Goal: Task Accomplishment & Management: Manage account settings

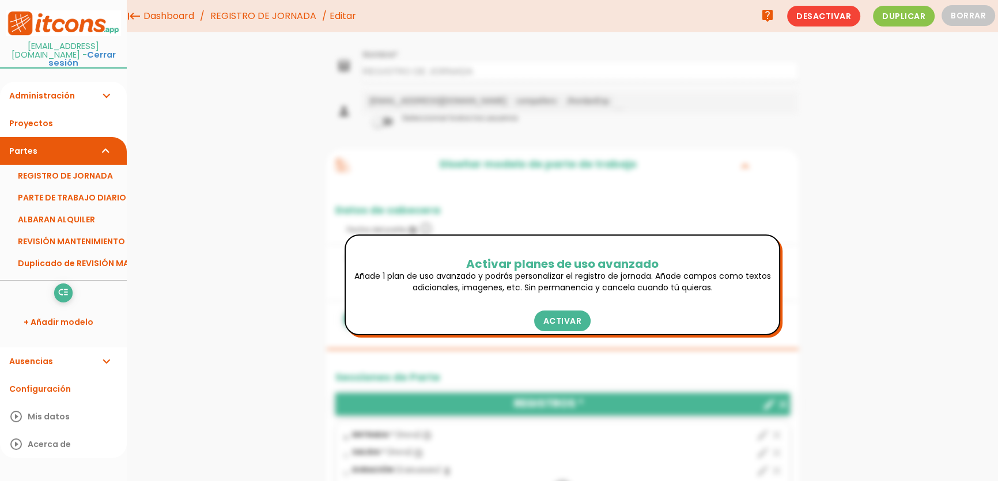
click at [919, 17] on span "Duplicar" at bounding box center [904, 16] width 62 height 21
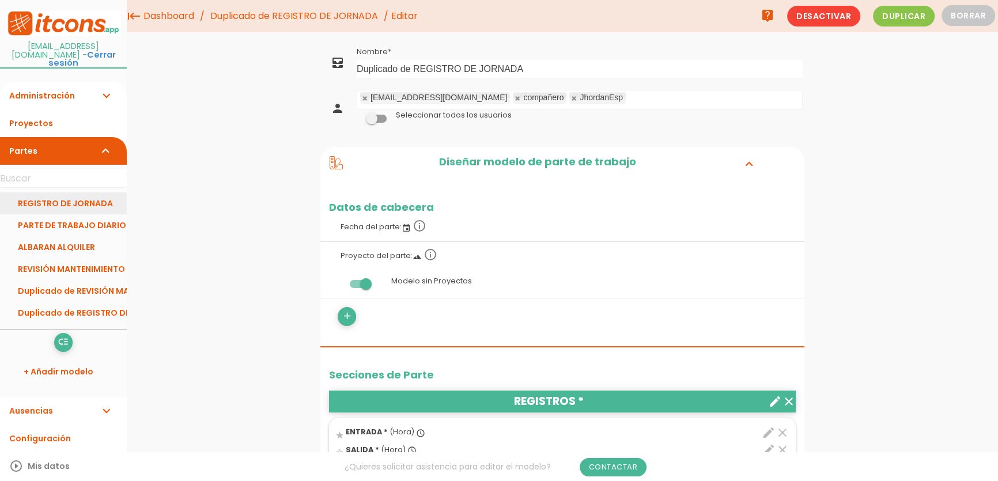
click at [73, 198] on link "REGISTRO DE JORNADA" at bounding box center [63, 204] width 127 height 22
click at [844, 20] on span "Desactivar" at bounding box center [823, 16] width 73 height 21
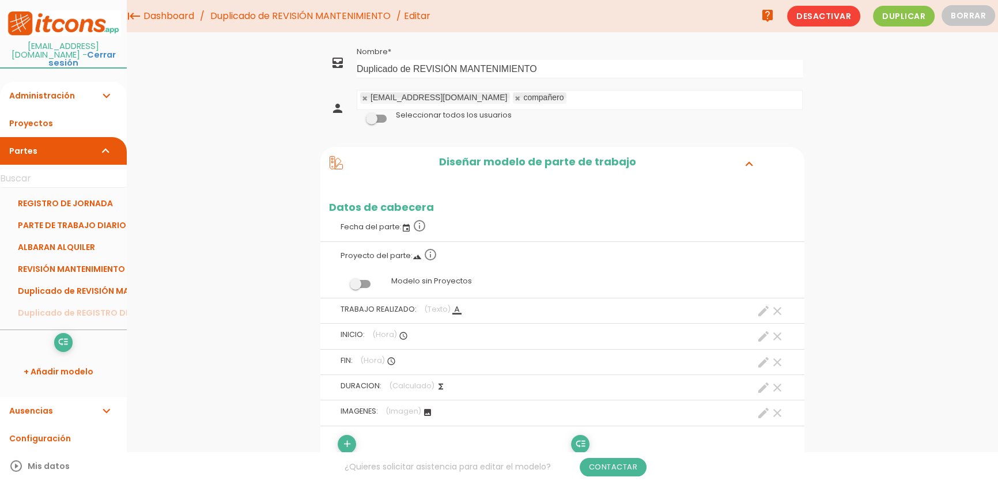
click at [838, 21] on span "Desactivar" at bounding box center [823, 16] width 73 height 21
click at [972, 18] on button "Borrar" at bounding box center [969, 15] width 54 height 21
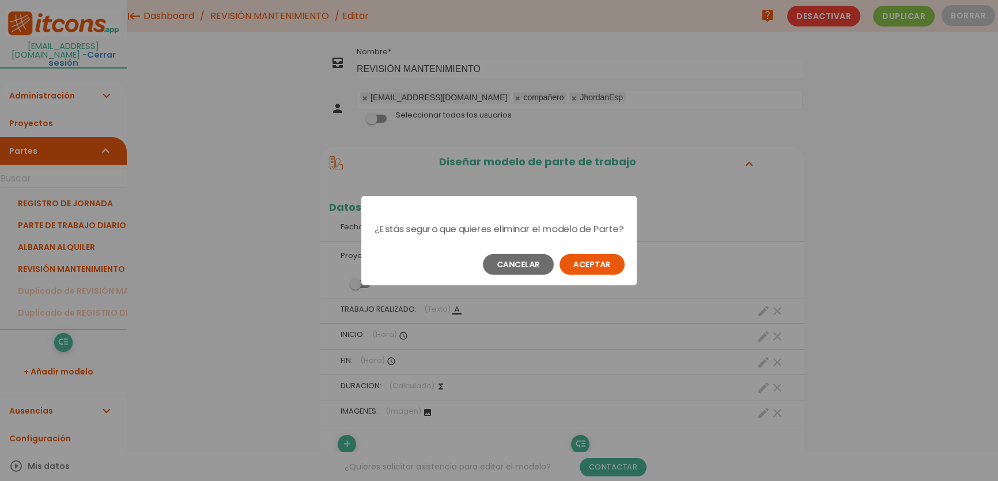
click at [587, 273] on button "Aceptar" at bounding box center [592, 264] width 65 height 21
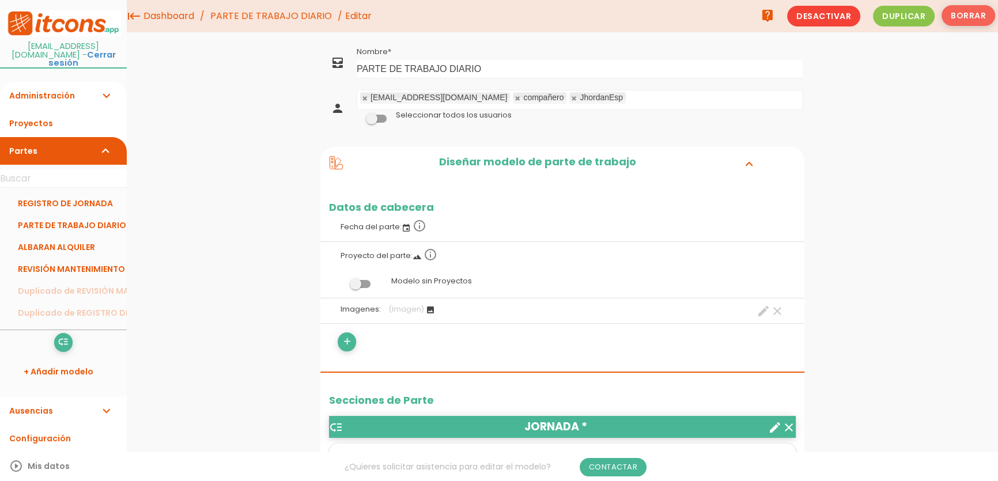
drag, startPoint x: 979, startPoint y: 2, endPoint x: 975, endPoint y: 10, distance: 9.5
click at [978, 3] on ul "live_help Desactivar Duplicar Borrar" at bounding box center [874, 16] width 243 height 32
click at [975, 12] on button "Borrar" at bounding box center [969, 15] width 54 height 21
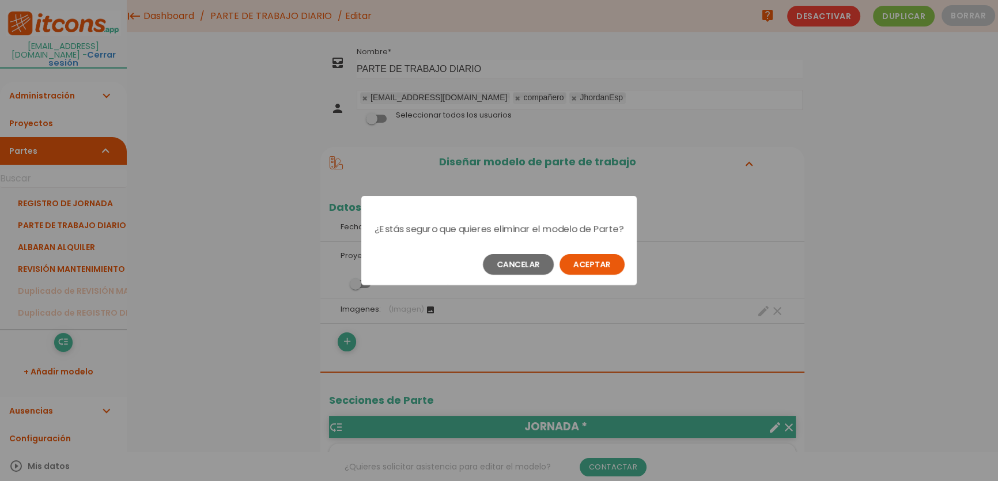
click at [585, 274] on button "Aceptar" at bounding box center [592, 264] width 65 height 21
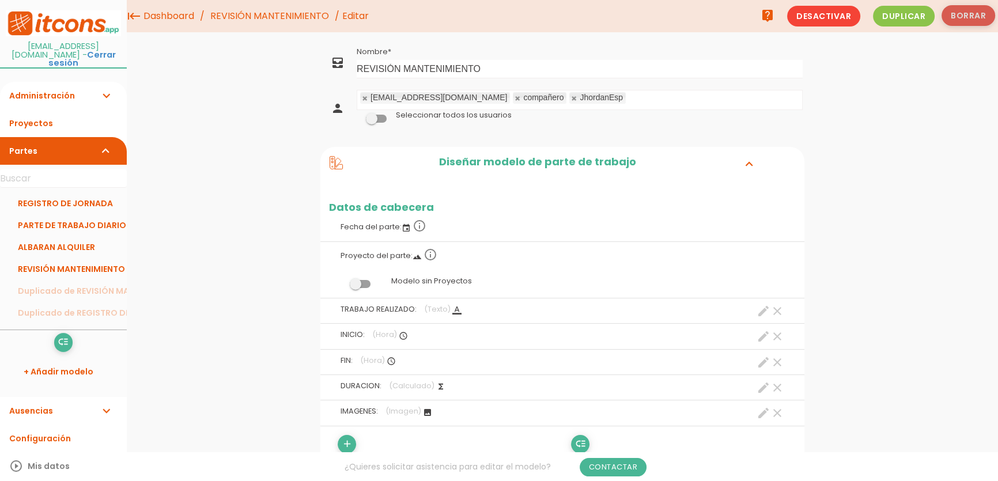
click at [983, 12] on button "Borrar" at bounding box center [969, 15] width 54 height 21
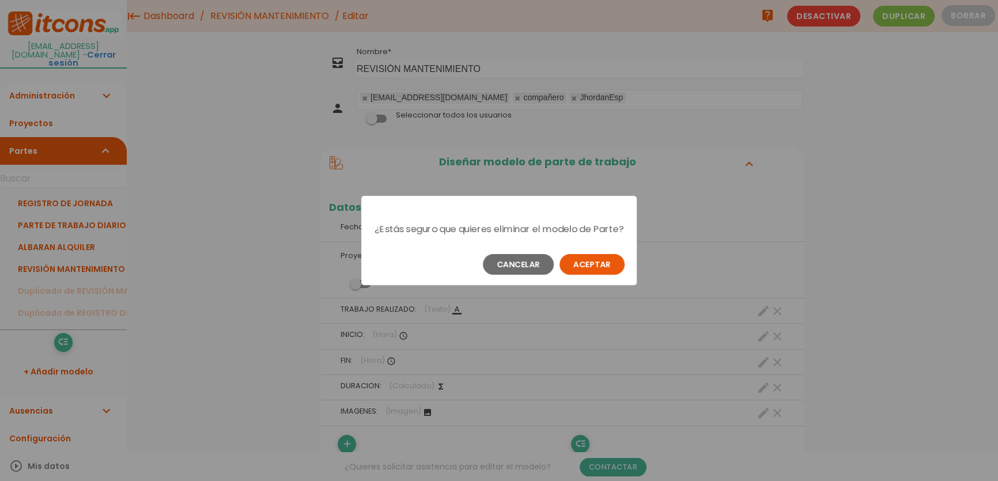
click at [602, 266] on button "Aceptar" at bounding box center [592, 264] width 65 height 21
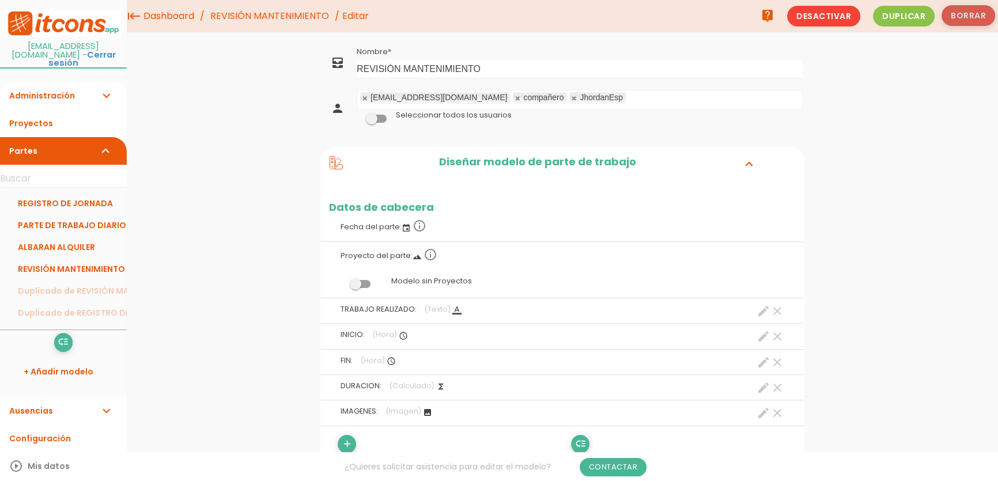
click at [966, 18] on button "Borrar" at bounding box center [969, 15] width 54 height 21
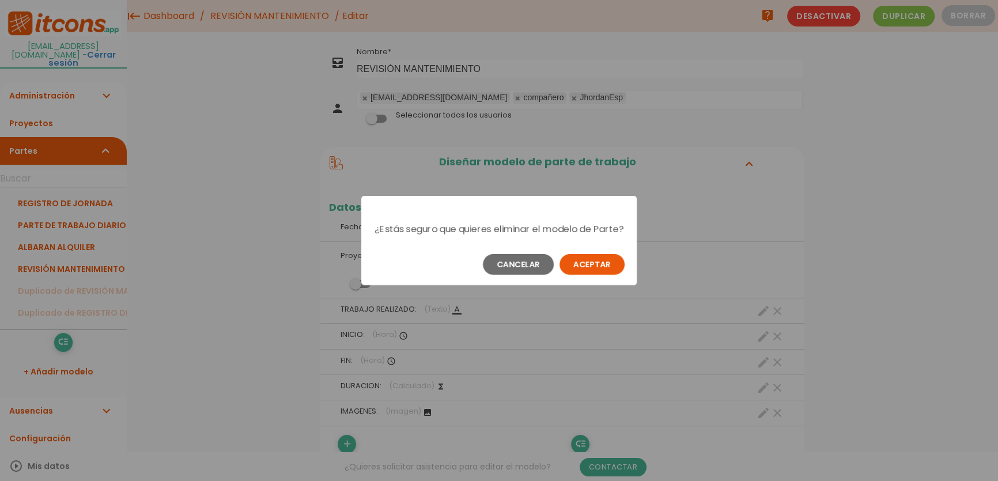
click at [589, 270] on button "Aceptar" at bounding box center [592, 264] width 65 height 21
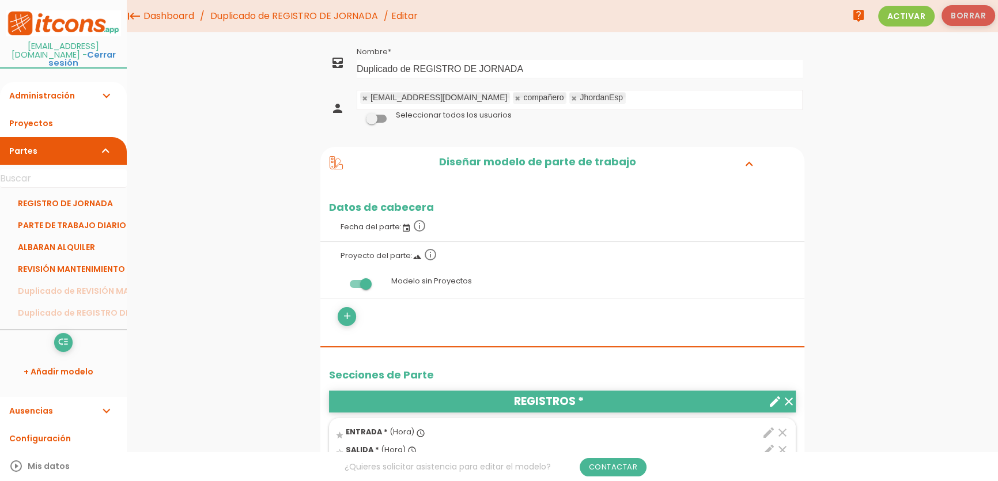
click at [963, 22] on button "Borrar" at bounding box center [969, 15] width 54 height 21
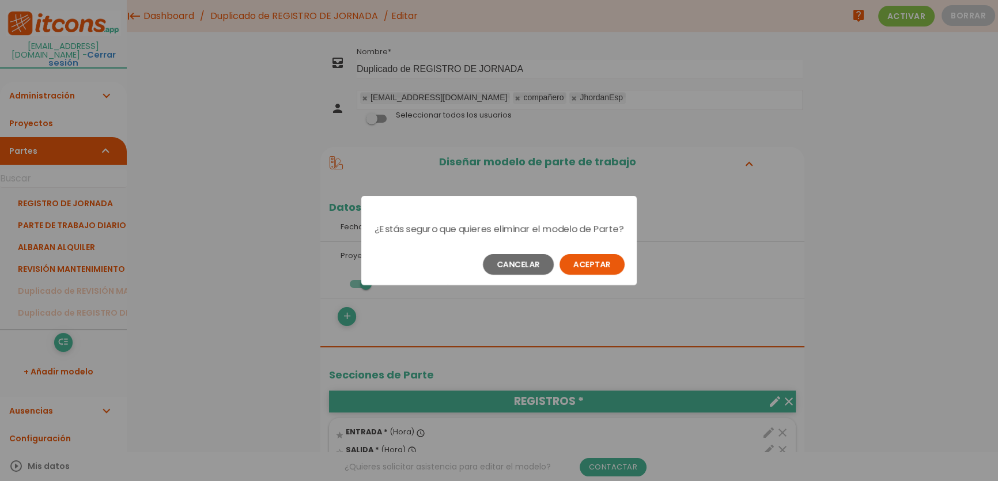
click at [591, 269] on button "Aceptar" at bounding box center [592, 264] width 65 height 21
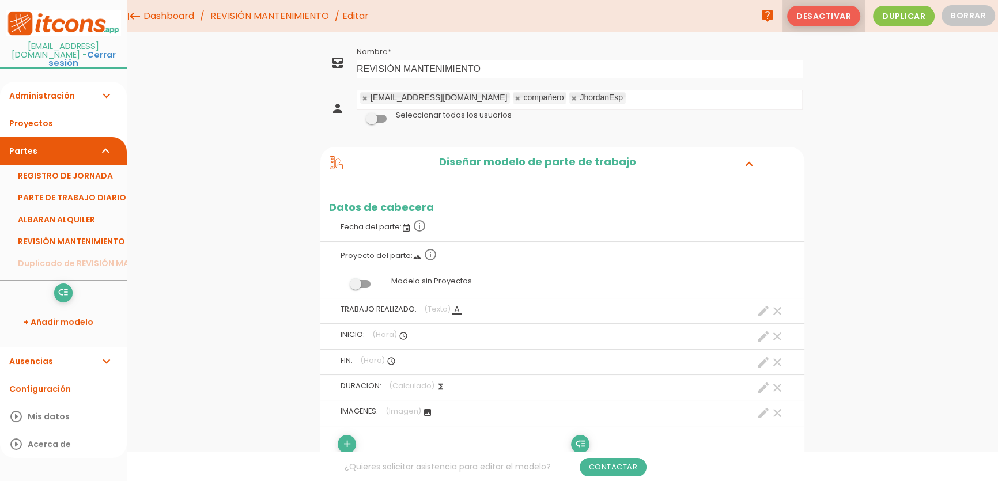
click at [847, 18] on span "Desactivar" at bounding box center [823, 16] width 73 height 21
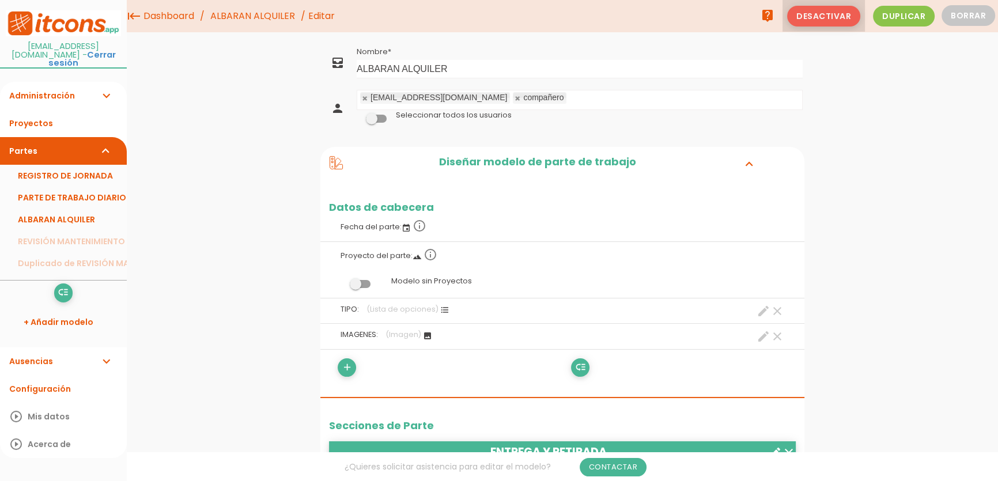
click at [849, 24] on span "Desactivar" at bounding box center [823, 16] width 73 height 21
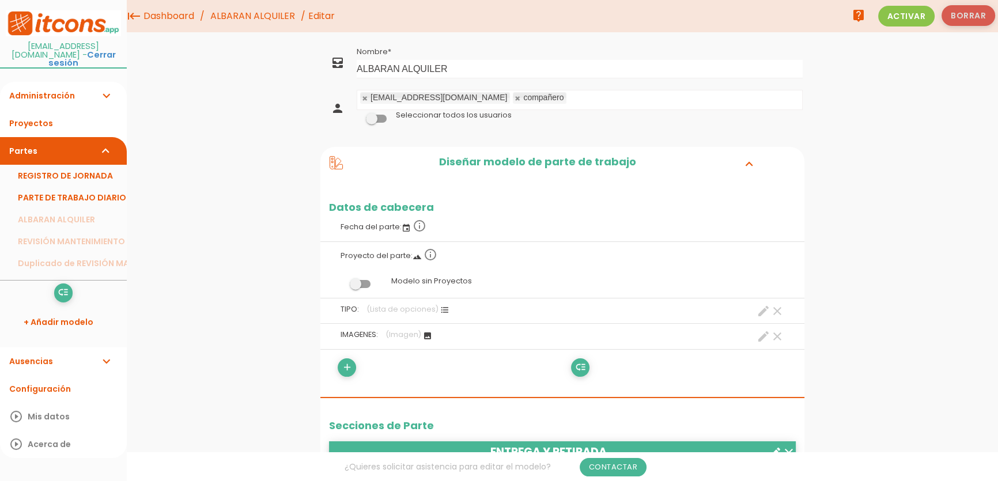
click at [978, 12] on button "Borrar" at bounding box center [969, 15] width 54 height 21
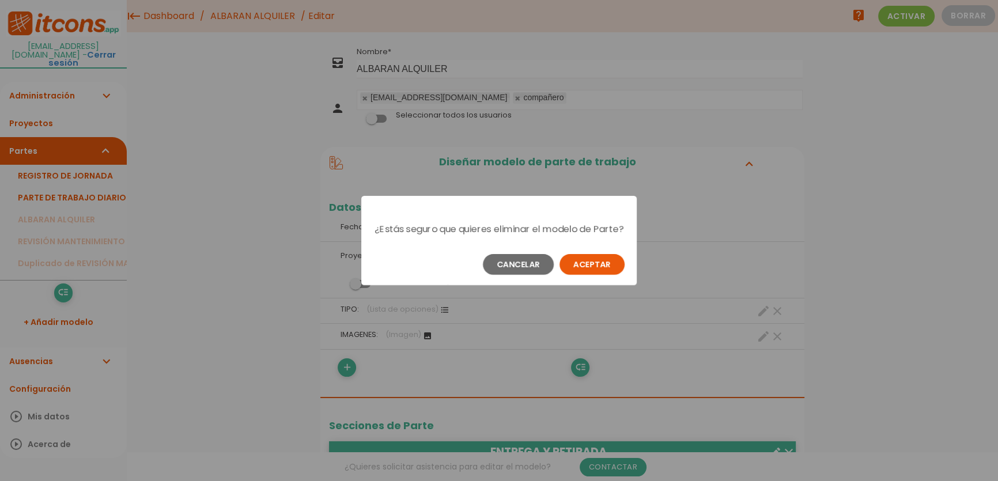
click at [605, 271] on button "Aceptar" at bounding box center [592, 264] width 65 height 21
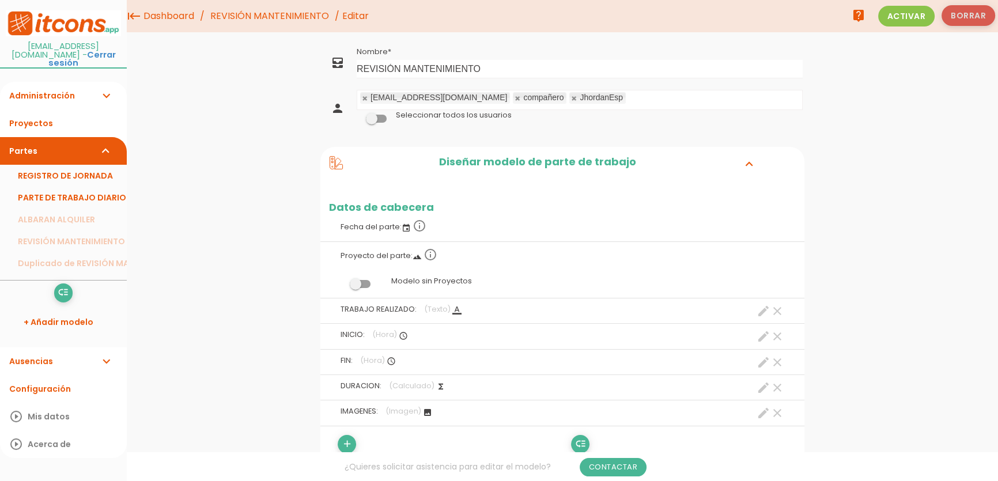
click at [966, 21] on button "Borrar" at bounding box center [969, 15] width 54 height 21
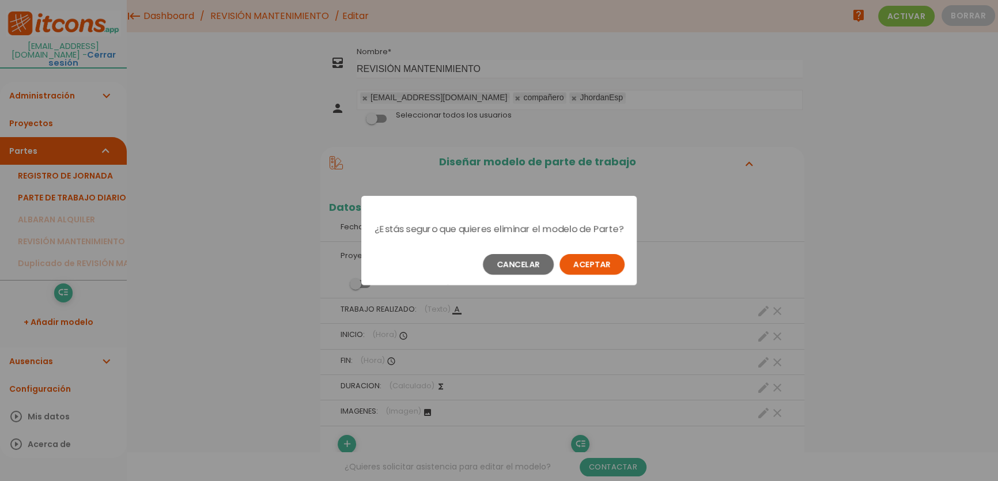
click at [590, 275] on button "Aceptar" at bounding box center [592, 264] width 65 height 21
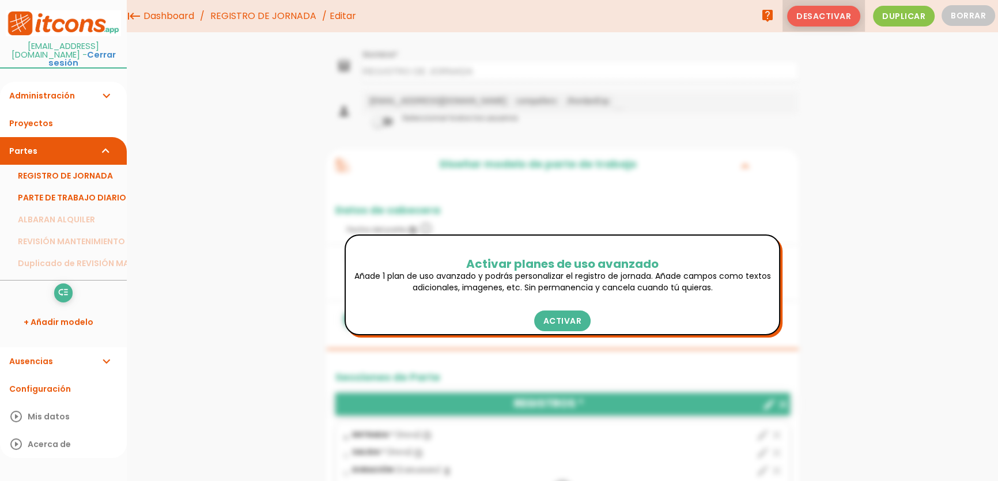
click at [843, 13] on span "Desactivar" at bounding box center [823, 16] width 73 height 21
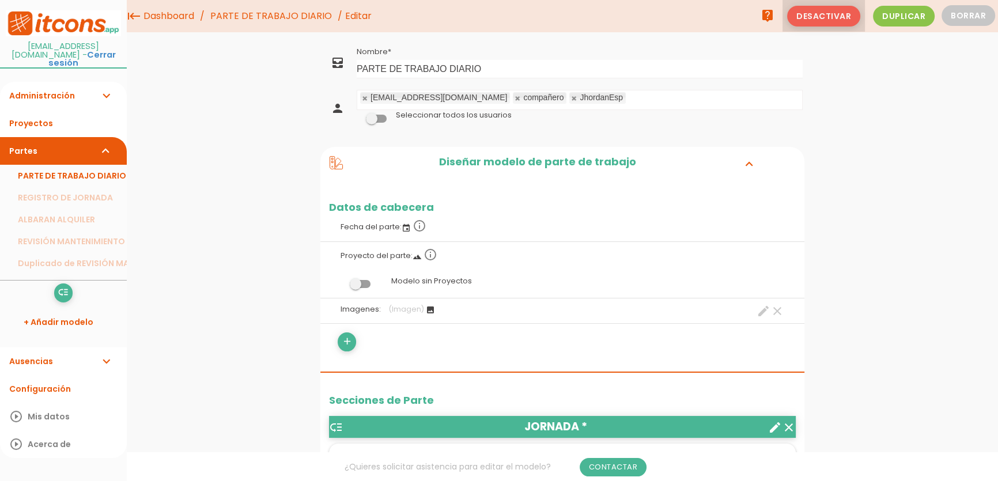
click at [828, 14] on span "Desactivar" at bounding box center [823, 16] width 73 height 21
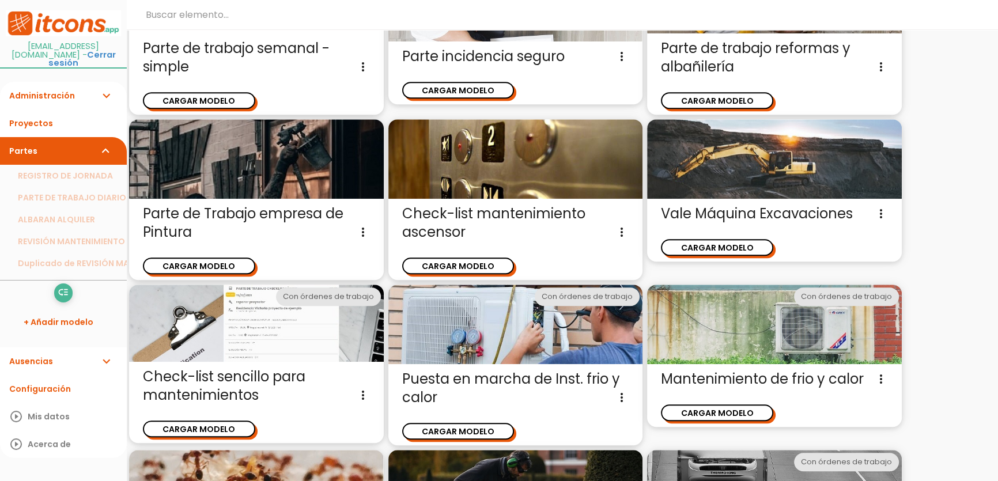
scroll to position [698, 0]
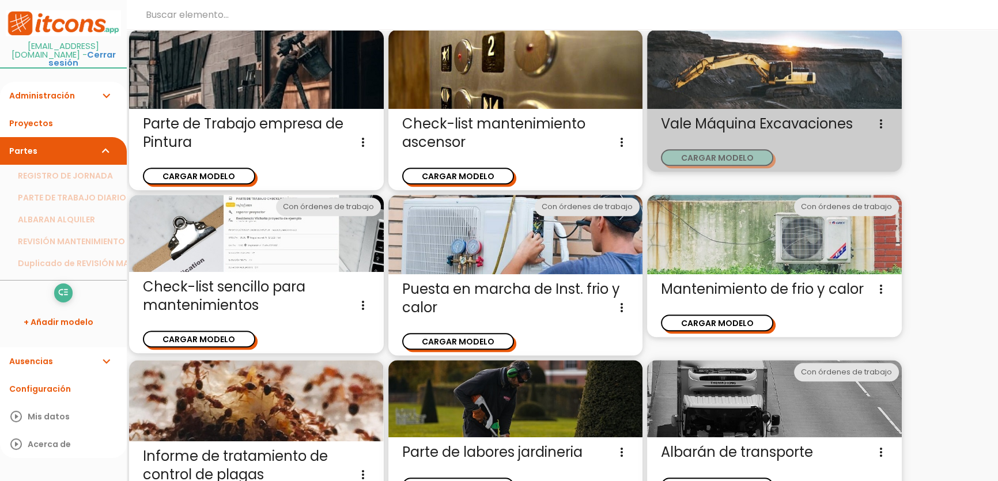
click at [744, 155] on button "CARGAR MODELO" at bounding box center [717, 157] width 112 height 17
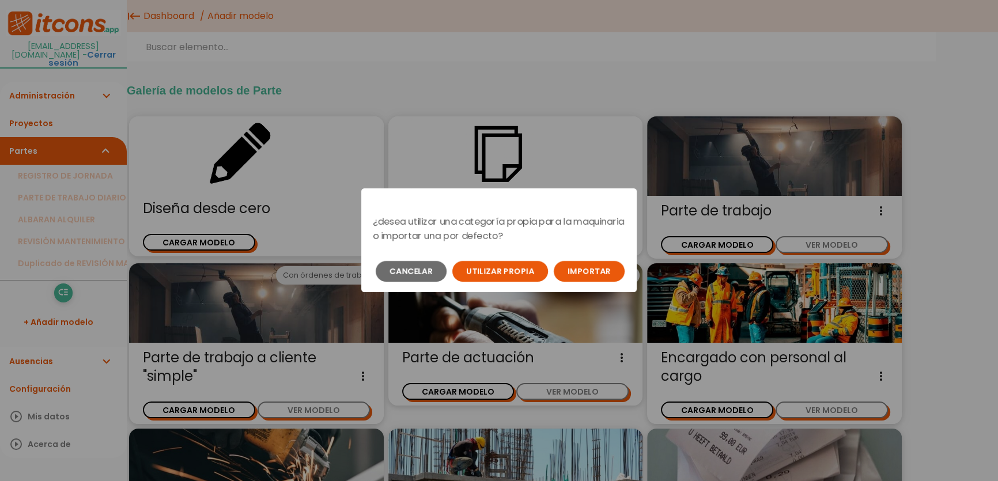
drag, startPoint x: 566, startPoint y: 272, endPoint x: 489, endPoint y: 286, distance: 77.9
click at [489, 286] on div "Cancelar Utilizar propia Importar" at bounding box center [499, 272] width 276 height 42
click at [500, 275] on button "Utilizar propia" at bounding box center [501, 271] width 96 height 21
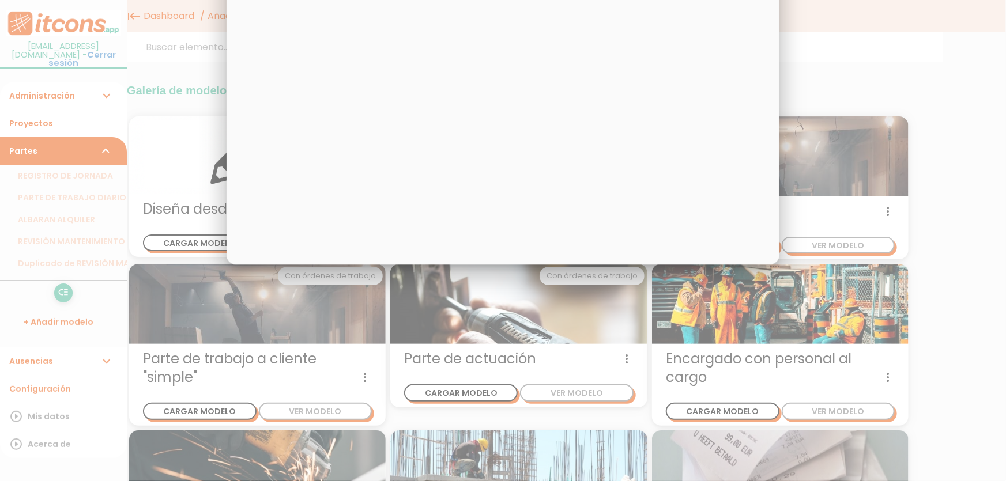
click at [453, 178] on div "× MAQUINARIA MAQUINARIA JUMBO" at bounding box center [503, 48] width 553 height 433
click at [666, 167] on div "× MAQUINARIA MAQUINARIA JUMBO" at bounding box center [503, 48] width 553 height 433
click at [891, 168] on div at bounding box center [503, 181] width 1006 height 602
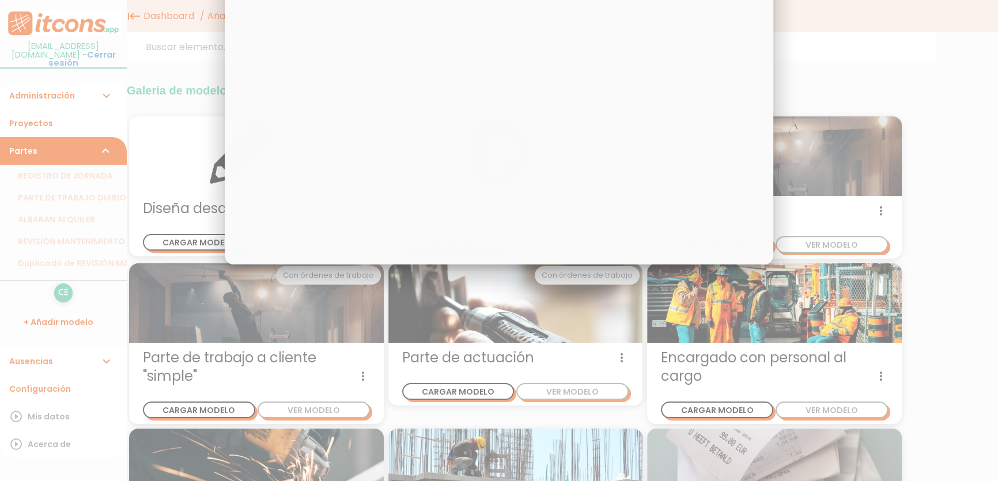
click at [891, 168] on div at bounding box center [499, 181] width 998 height 602
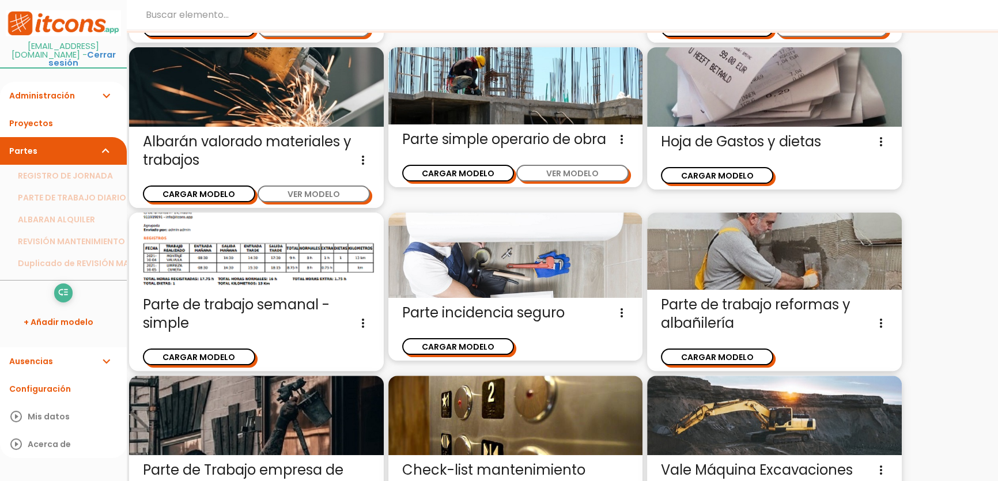
scroll to position [582, 0]
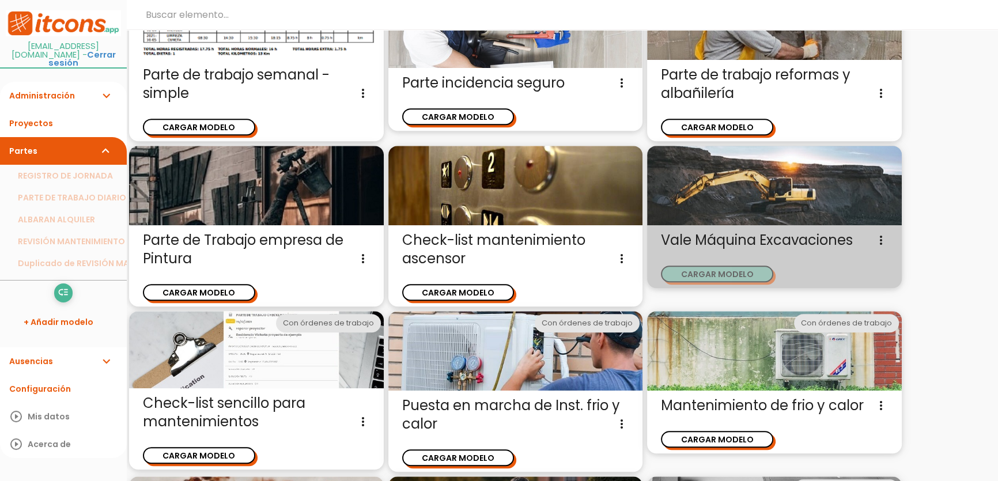
click at [744, 278] on button "CARGAR MODELO" at bounding box center [717, 274] width 112 height 17
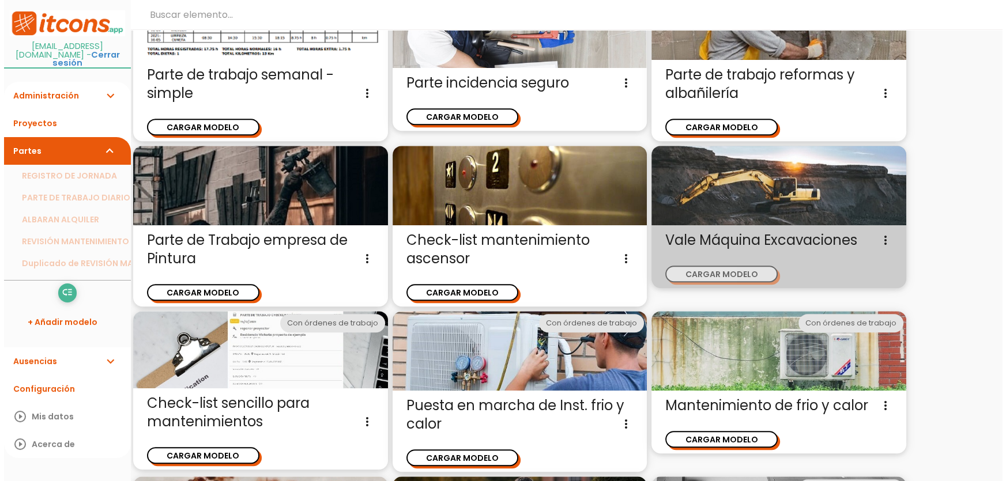
scroll to position [0, 0]
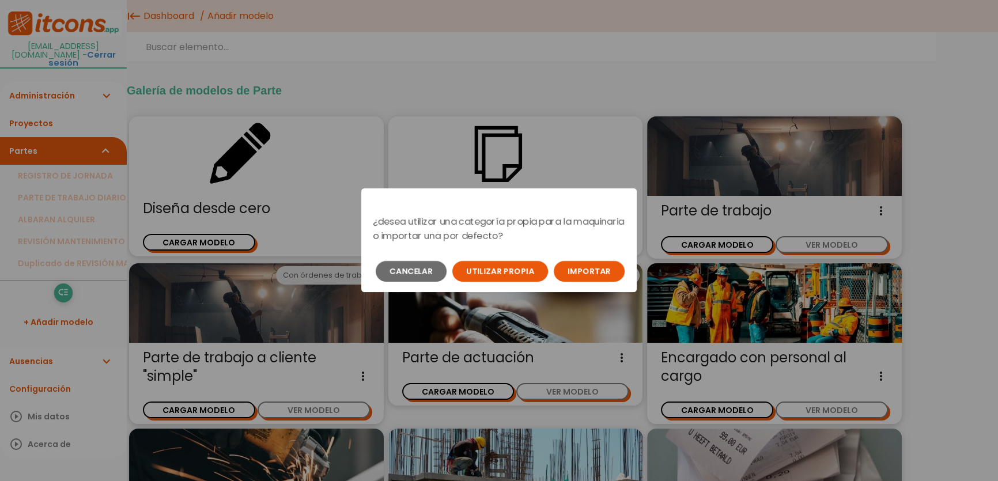
click at [620, 270] on button "Importar" at bounding box center [589, 271] width 71 height 21
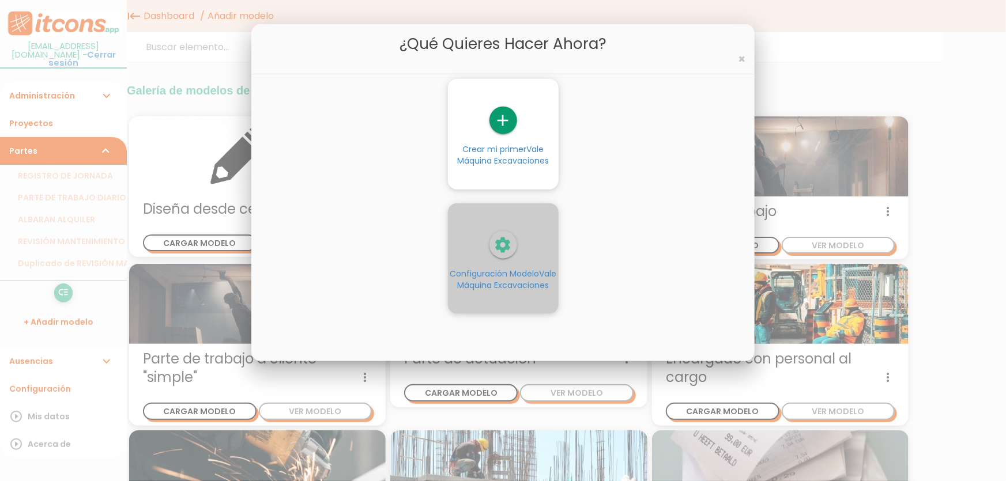
click at [528, 272] on span "Configuración Modelo Vale Máquina Excavaciones" at bounding box center [503, 279] width 107 height 23
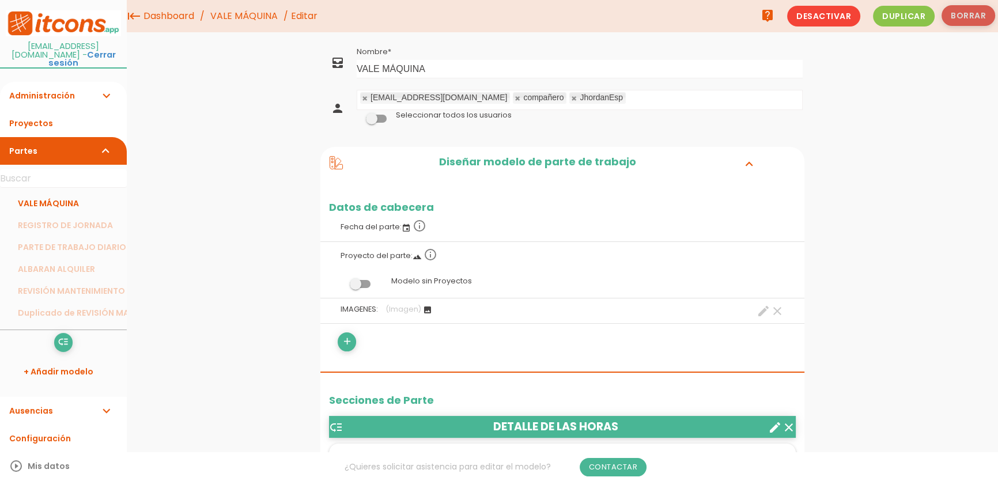
click at [968, 18] on button "Borrar" at bounding box center [969, 15] width 54 height 21
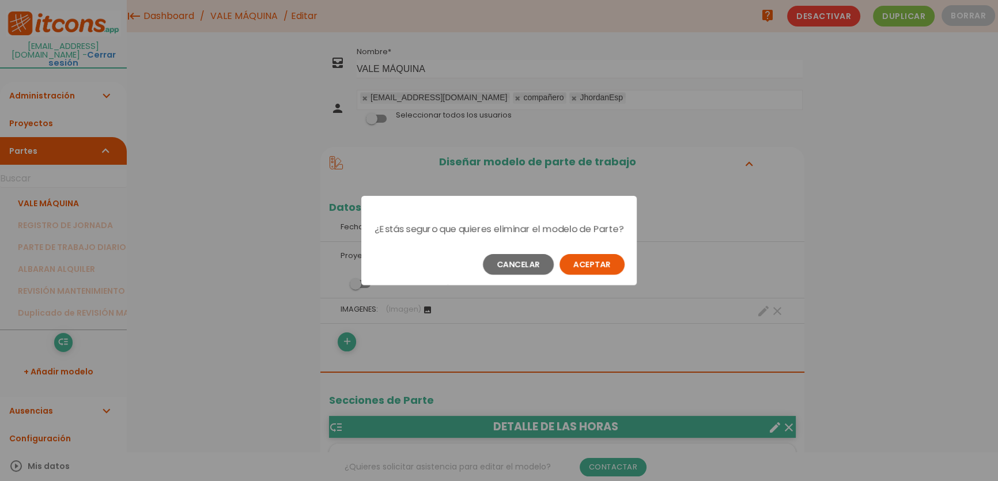
click at [611, 270] on button "Aceptar" at bounding box center [592, 264] width 65 height 21
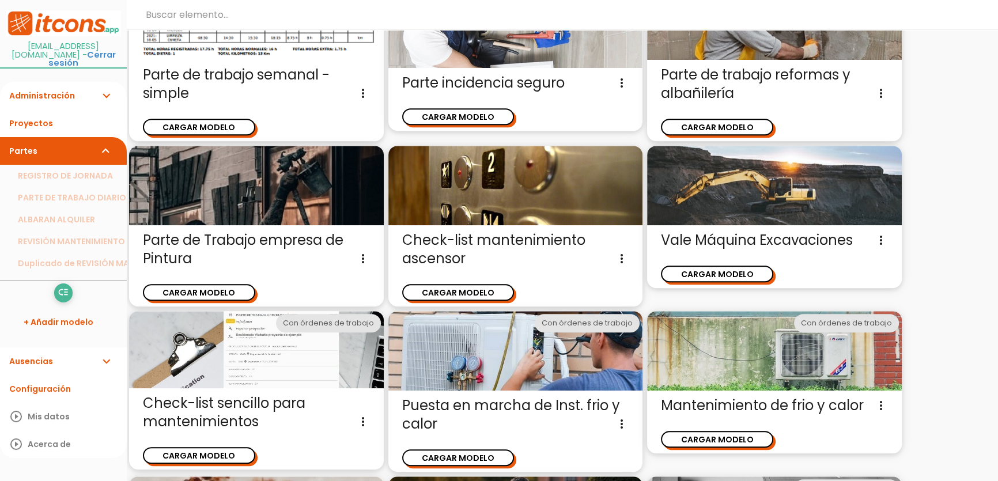
scroll to position [669, 0]
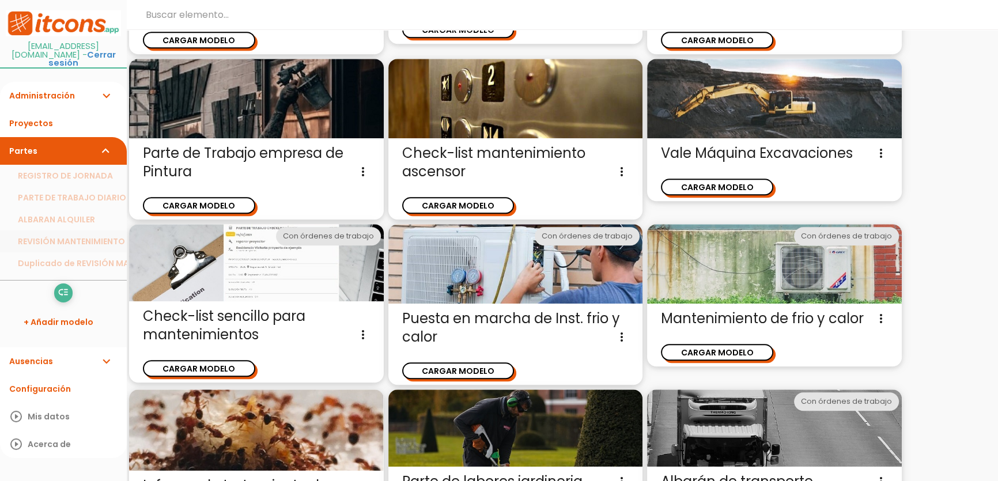
click at [28, 231] on link "REVISIÓN MANTENIMIENTO" at bounding box center [63, 242] width 127 height 22
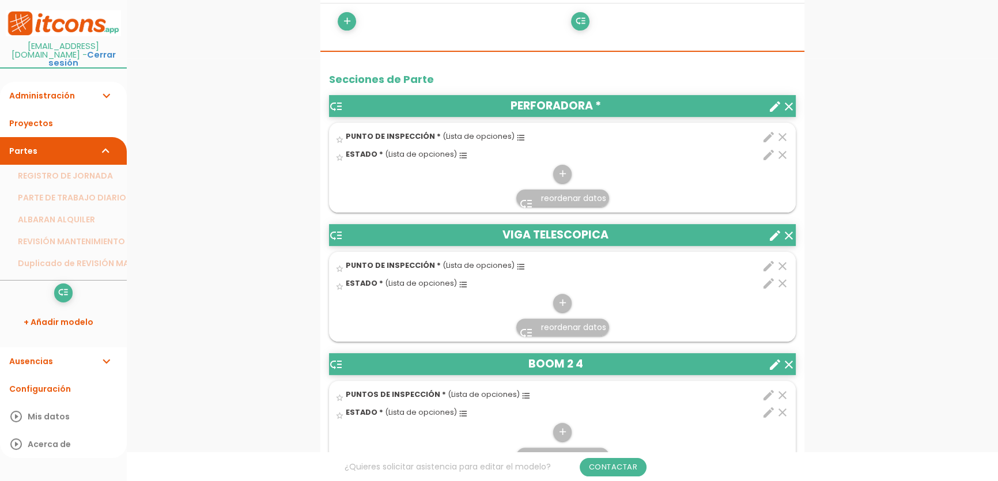
scroll to position [436, 0]
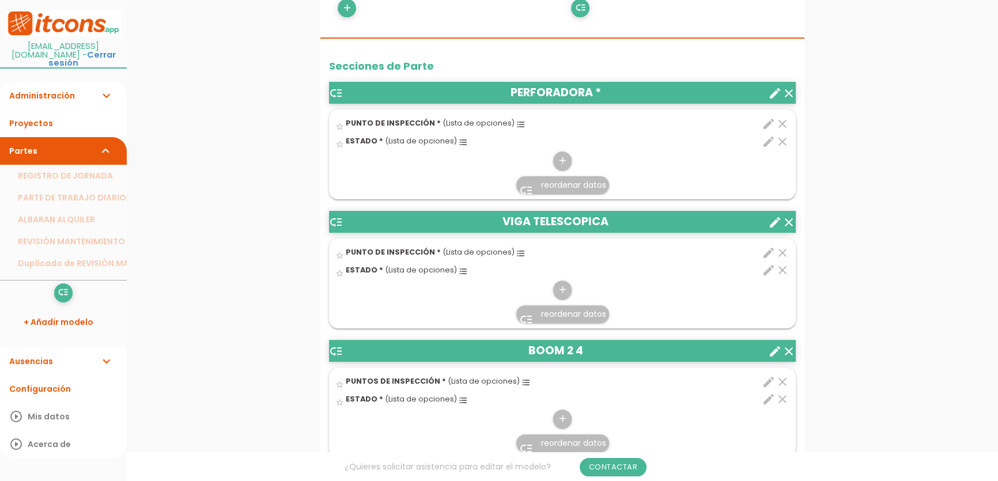
click at [764, 220] on header "low_priority VIGA TELESCOPICA clear create" at bounding box center [562, 222] width 467 height 22
click at [768, 221] on icon "create" at bounding box center [775, 223] width 14 height 14
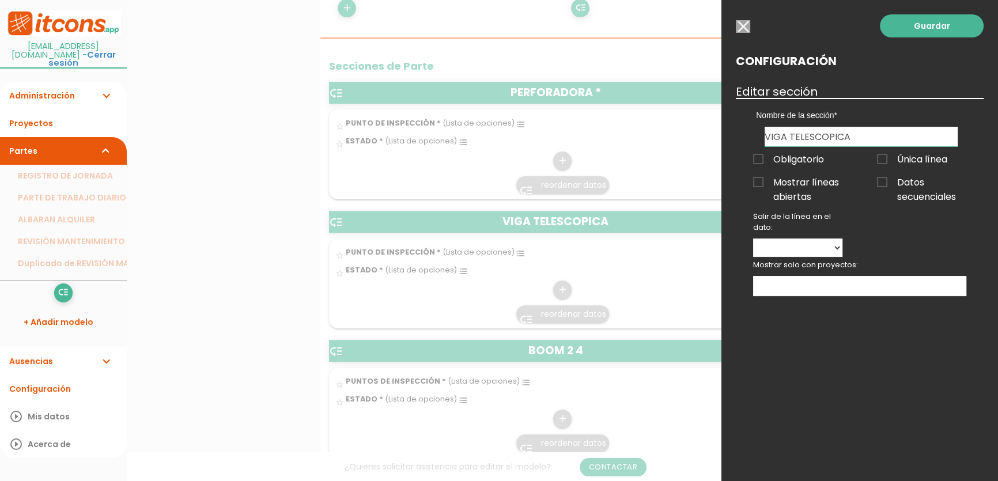
click at [777, 63] on h2 "Configuración" at bounding box center [860, 61] width 248 height 13
click at [851, 65] on h2 "Configuración" at bounding box center [860, 61] width 248 height 13
click at [840, 251] on select "PUNTO DE INSPECCIÓN ESTADO" at bounding box center [797, 248] width 89 height 18
select select "7083"
click at [753, 239] on select "PUNTO DE INSPECCIÓN ESTADO" at bounding box center [797, 248] width 89 height 18
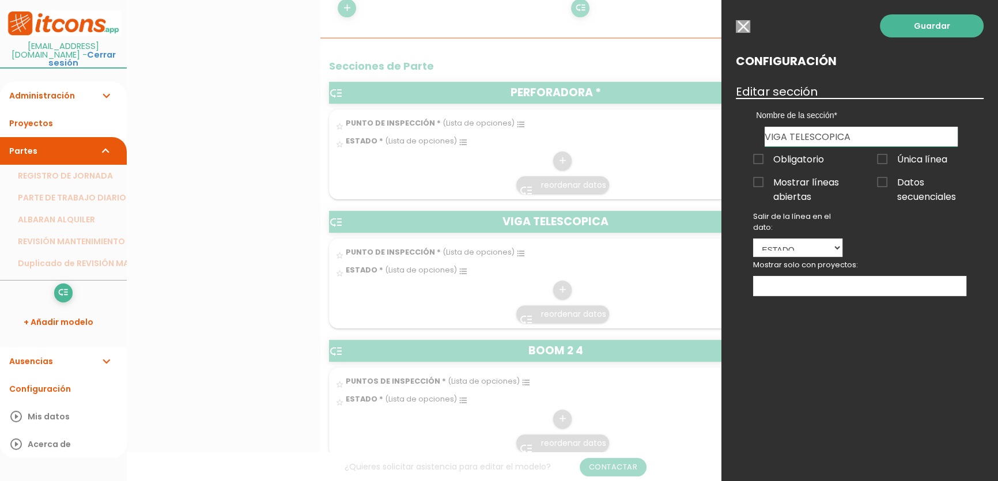
click at [831, 284] on ul at bounding box center [860, 286] width 212 height 19
click at [836, 249] on select "PUNTO DE INSPECCIÓN ESTADO" at bounding box center [797, 248] width 89 height 18
click at [753, 239] on select "PUNTO DE INSPECCIÓN ESTADO" at bounding box center [797, 248] width 89 height 18
click at [829, 287] on ul "SAN MATEO" at bounding box center [860, 286] width 212 height 19
click at [905, 363] on div "Guardar Configuración Editar sección Nombre de la sección PERFORADORA VIGA TELE…" at bounding box center [860, 240] width 277 height 481
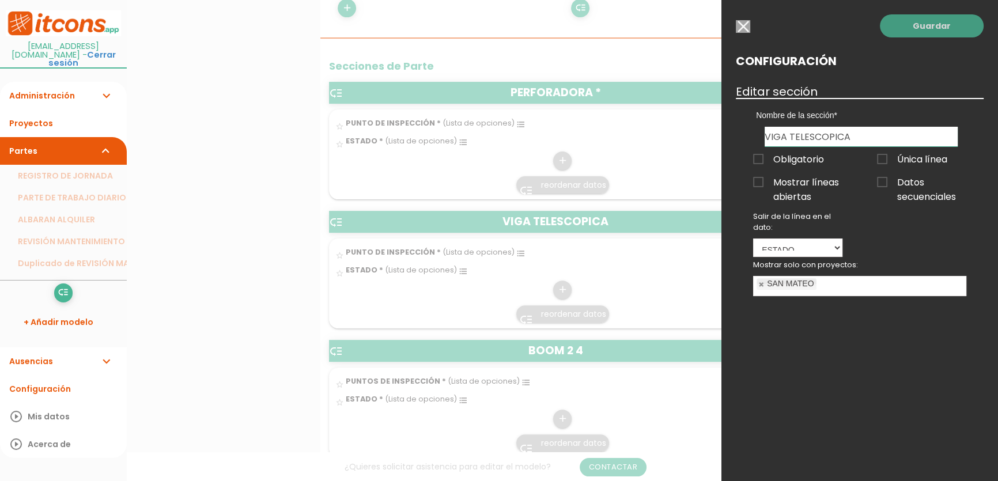
click at [933, 29] on link "Guardar" at bounding box center [932, 25] width 104 height 23
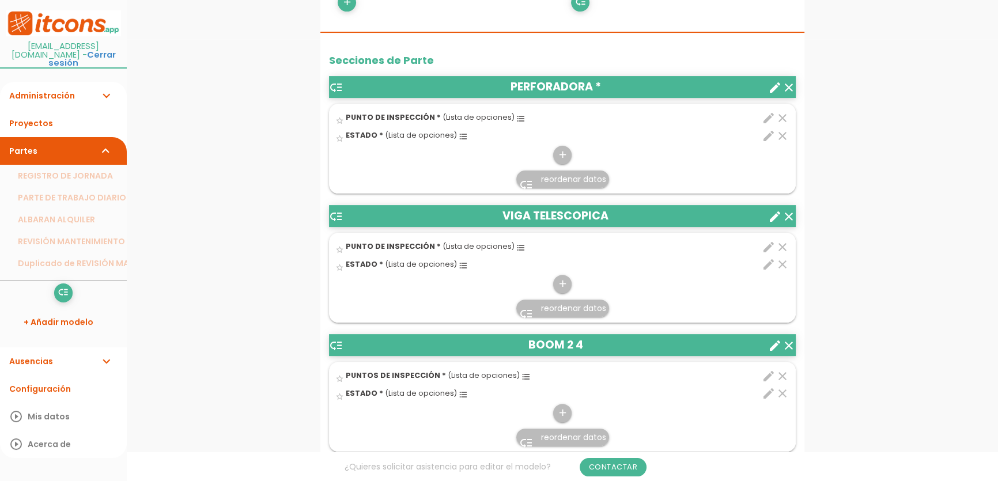
scroll to position [547, 0]
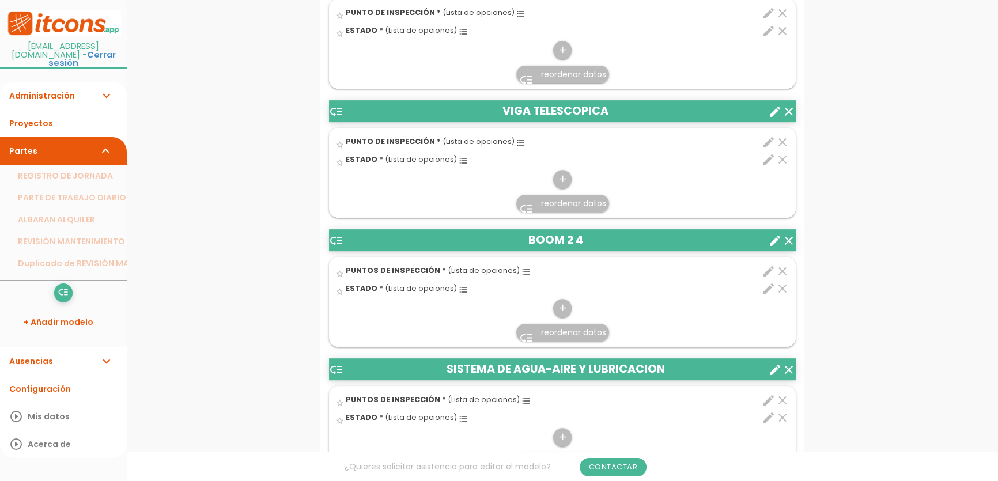
click at [594, 180] on div "add" at bounding box center [563, 173] width 466 height 32
click at [553, 186] on div "add" at bounding box center [563, 173] width 466 height 32
click at [562, 182] on icon "add" at bounding box center [562, 179] width 11 height 18
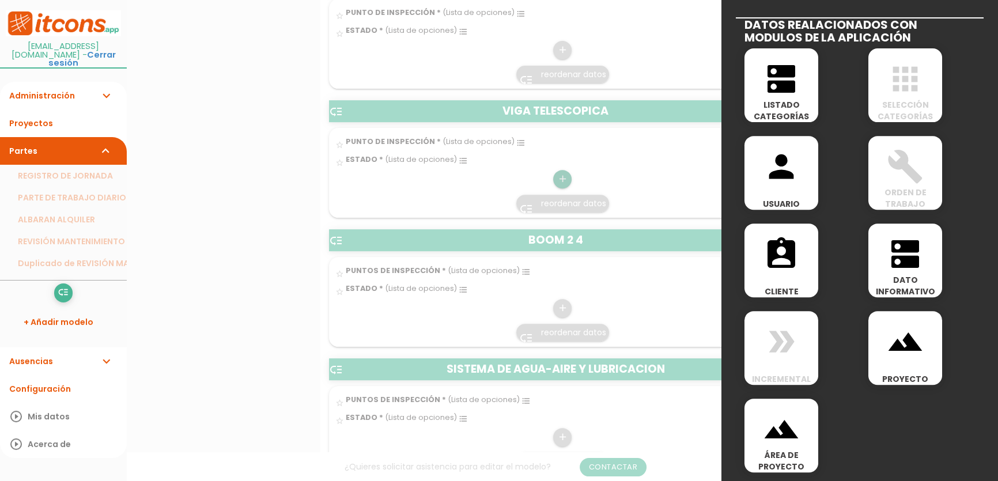
scroll to position [476, 0]
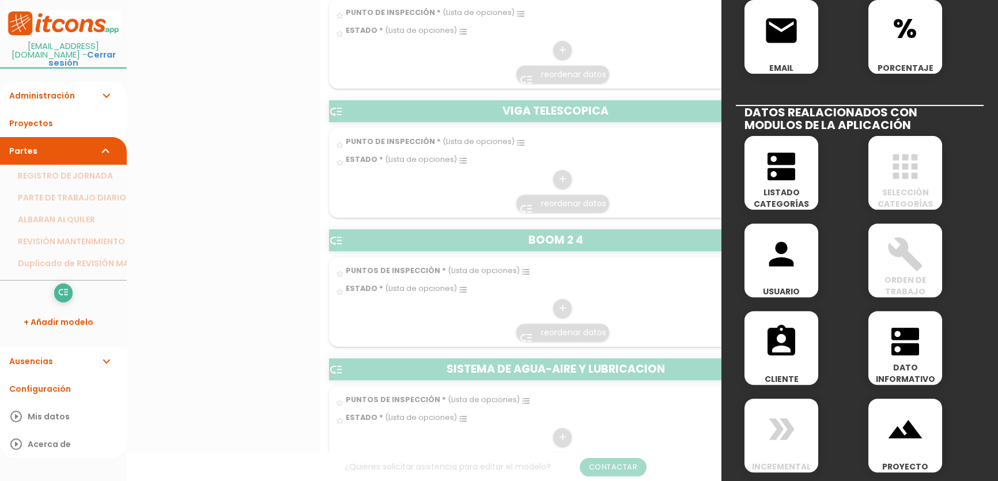
click at [791, 171] on icon "dns" at bounding box center [781, 166] width 37 height 37
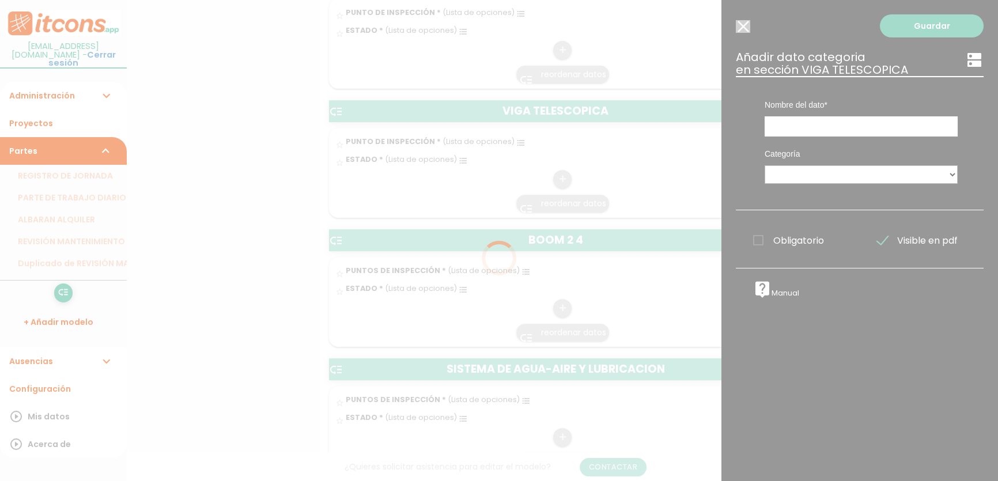
scroll to position [0, 0]
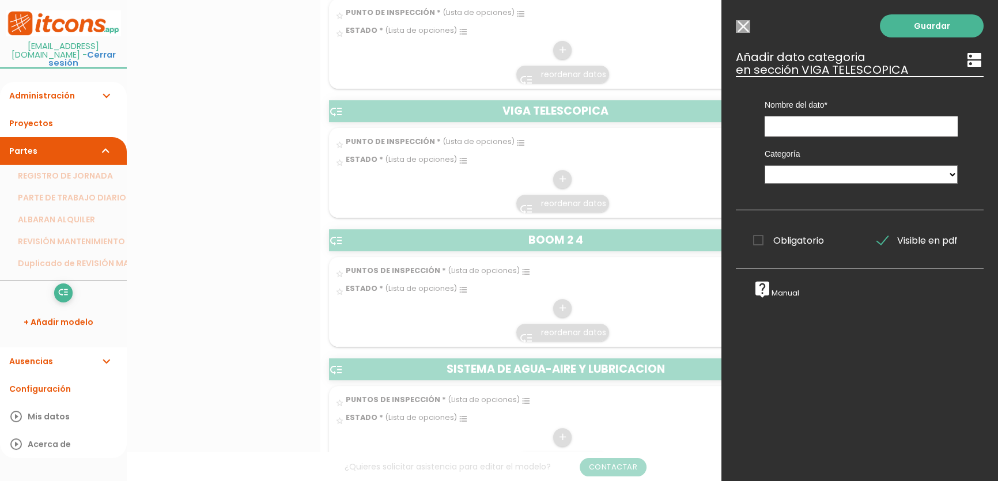
click at [628, 182] on div at bounding box center [499, 181] width 998 height 602
click at [581, 199] on div at bounding box center [499, 181] width 998 height 602
click at [725, 24] on div "Guardar ESCOGE EL TIPO DE DATO looks_one NÚMERO format_color_text TEXTO access_…" at bounding box center [860, 240] width 277 height 481
drag, startPoint x: 733, startPoint y: 27, endPoint x: 738, endPoint y: 28, distance: 5.8
click at [735, 28] on div "Guardar ESCOGE EL TIPO DE DATO looks_one NÚMERO format_color_text TEXTO access_…" at bounding box center [860, 240] width 277 height 481
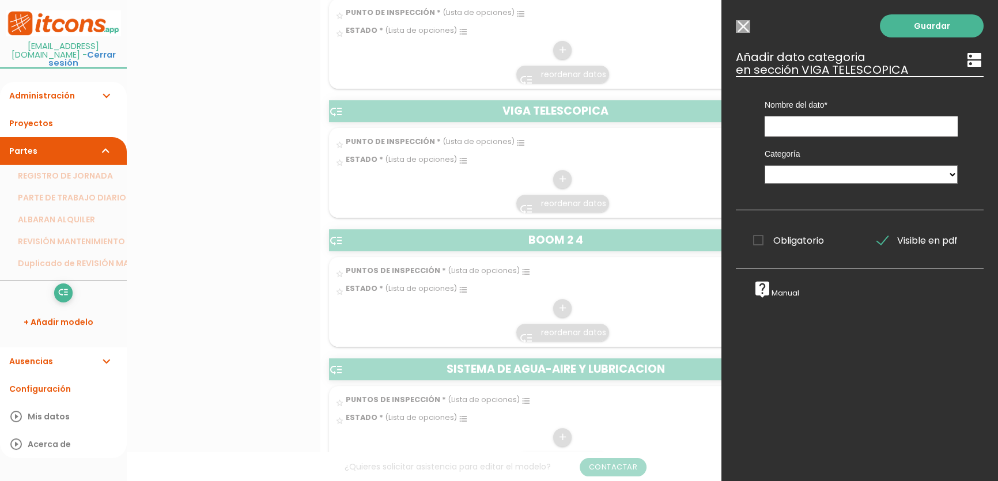
click at [739, 28] on input "Seleccionar todos los usuarios" at bounding box center [743, 26] width 14 height 13
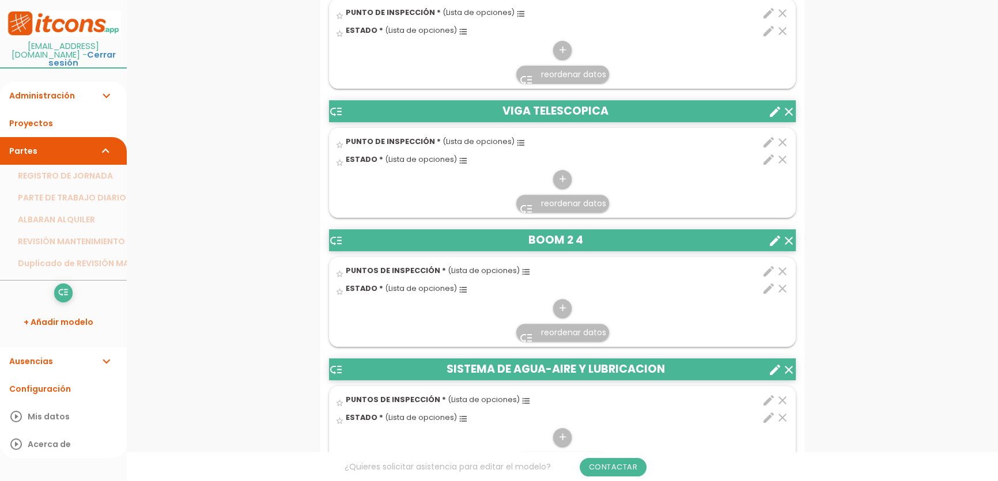
click at [517, 144] on icon "format_list_bulleted" at bounding box center [521, 142] width 9 height 9
click at [0, 0] on input "star_border" at bounding box center [0, 0] width 0 height 0
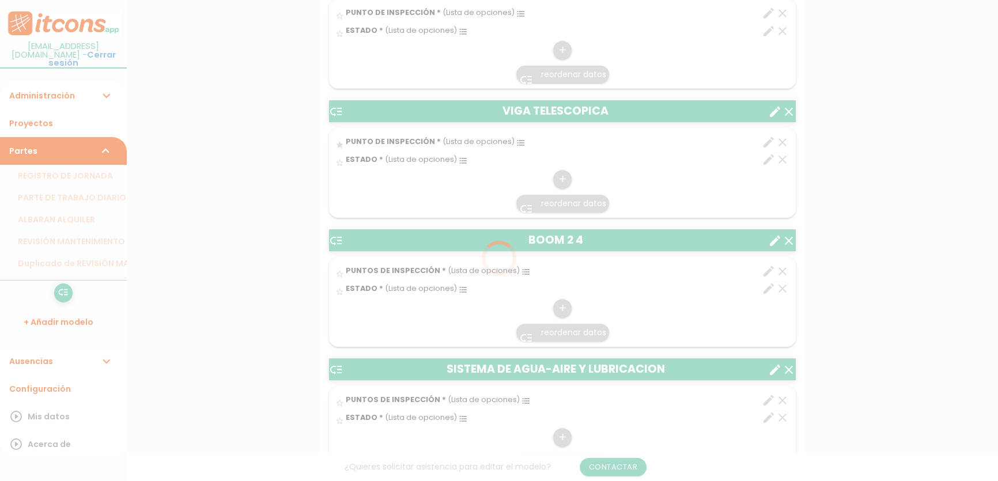
click at [511, 143] on div at bounding box center [499, 240] width 998 height 481
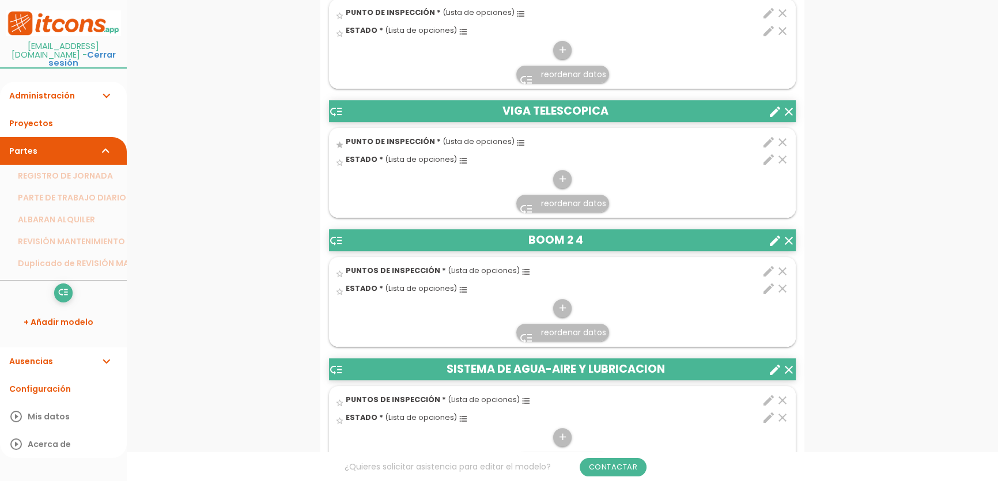
click at [517, 143] on icon "format_list_bulleted" at bounding box center [521, 142] width 9 height 9
click at [0, 0] on input "star" at bounding box center [0, 0] width 0 height 0
click at [517, 142] on icon "format_list_bulleted" at bounding box center [521, 142] width 9 height 9
click at [0, 0] on input "star" at bounding box center [0, 0] width 0 height 0
click at [496, 142] on span "(Lista de opciones)" at bounding box center [479, 142] width 72 height 10
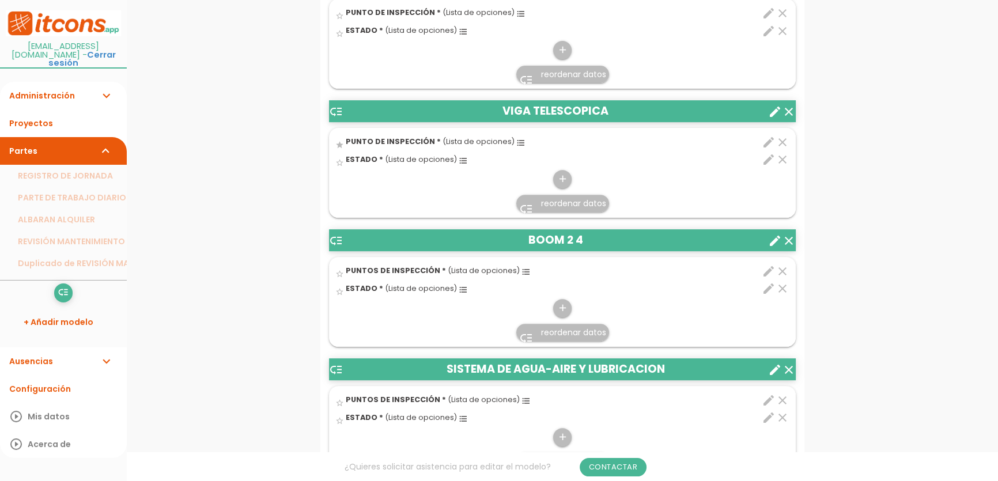
click at [0, 0] on input "star" at bounding box center [0, 0] width 0 height 0
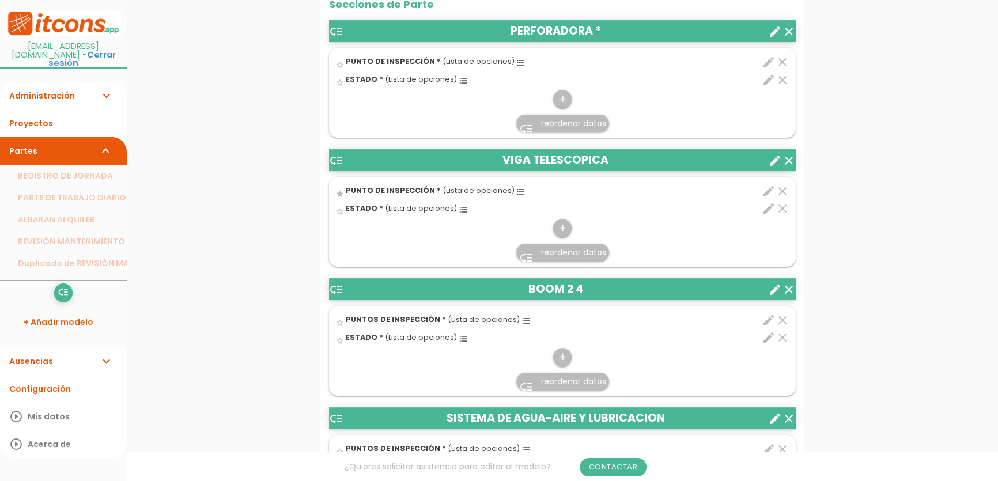
scroll to position [372, 0]
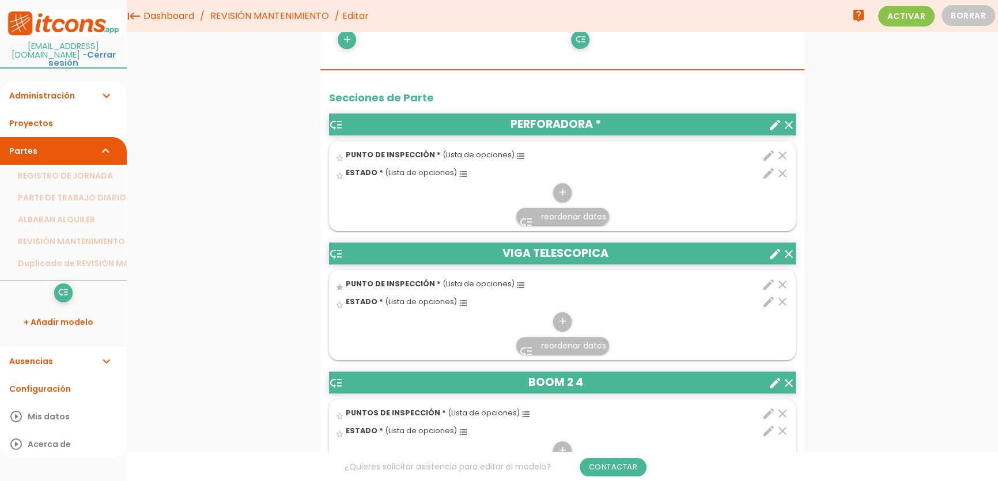
click at [517, 156] on icon "format_list_bulleted" at bounding box center [521, 156] width 9 height 9
click at [0, 0] on input "star_border" at bounding box center [0, 0] width 0 height 0
click at [517, 153] on icon "format_list_bulleted" at bounding box center [521, 156] width 9 height 9
click at [0, 0] on input "star" at bounding box center [0, 0] width 0 height 0
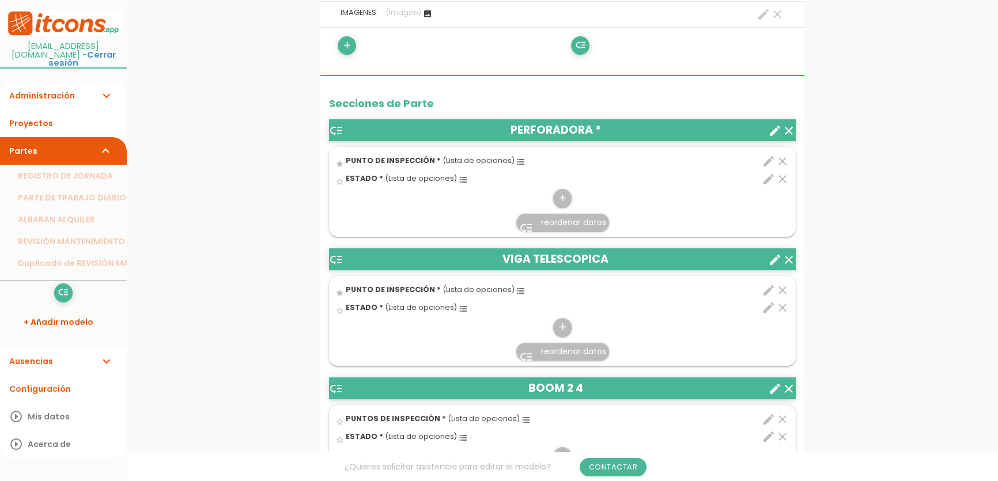
scroll to position [436, 0]
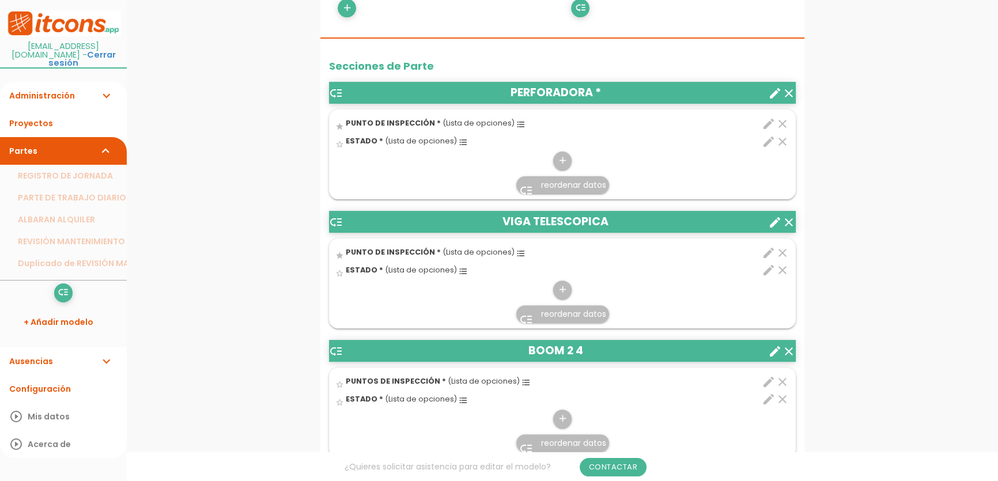
click at [523, 185] on icon "low_priority" at bounding box center [526, 191] width 14 height 14
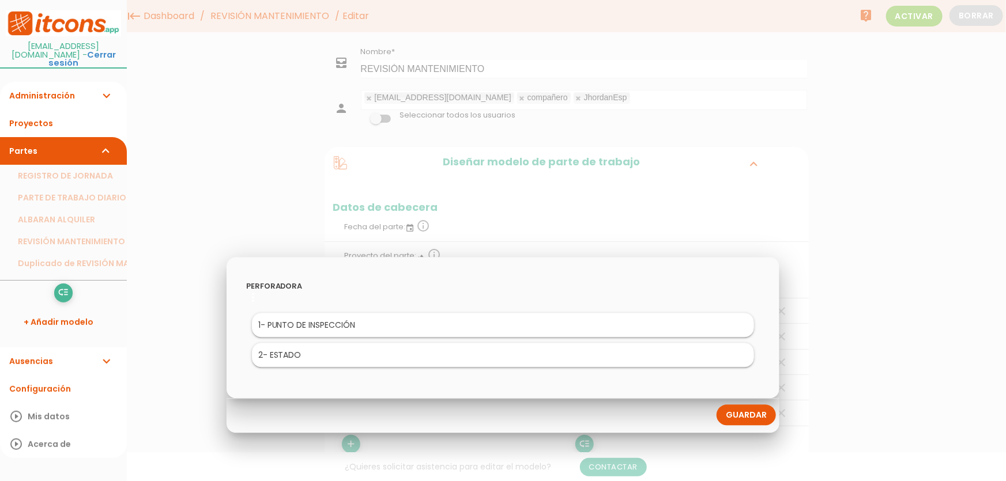
click at [484, 359] on li "2 - ESTADO" at bounding box center [503, 356] width 503 height 24
click at [743, 415] on link "Guardar" at bounding box center [746, 415] width 59 height 21
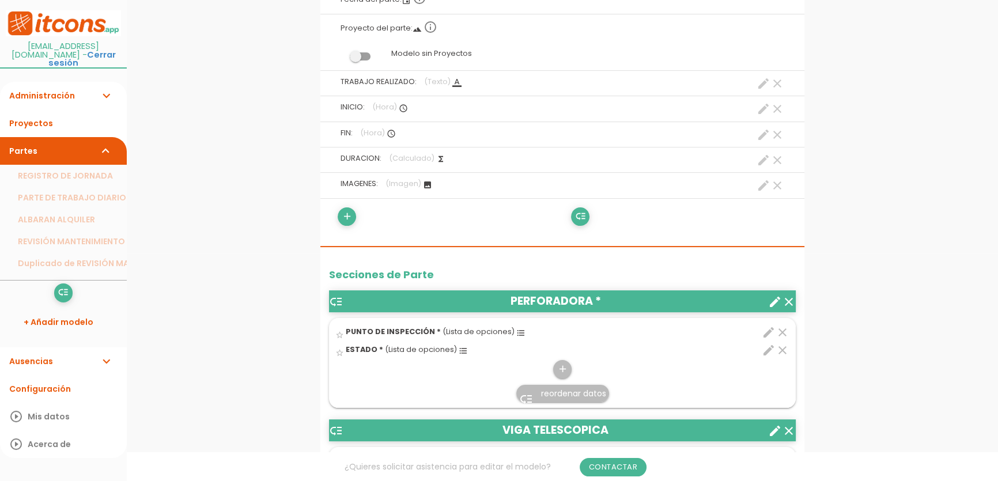
scroll to position [262, 0]
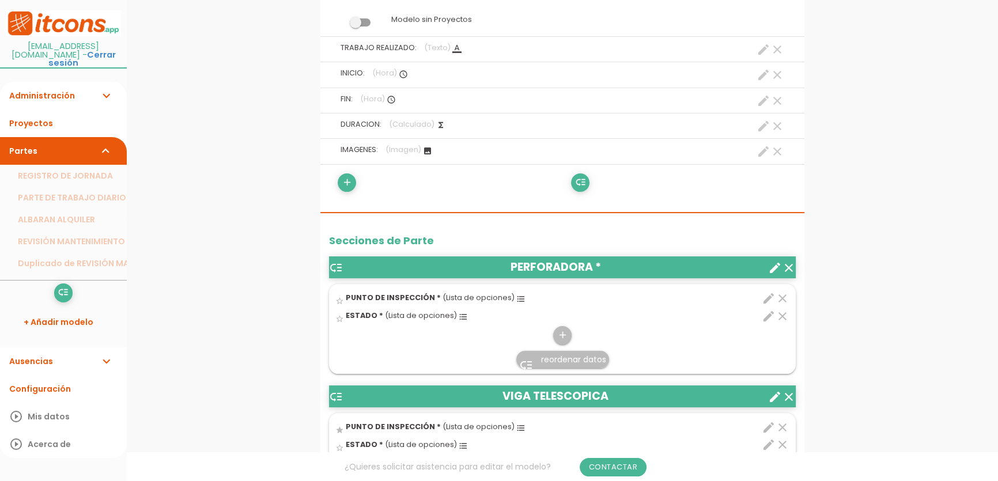
click at [517, 300] on icon "format_list_bulleted" at bounding box center [521, 299] width 9 height 9
click at [0, 0] on input "star_border" at bounding box center [0, 0] width 0 height 0
click at [517, 297] on icon "format_list_bulleted" at bounding box center [521, 299] width 9 height 9
click at [0, 0] on input "star" at bounding box center [0, 0] width 0 height 0
click at [533, 354] on link "low_priority reordenar datos" at bounding box center [563, 359] width 93 height 17
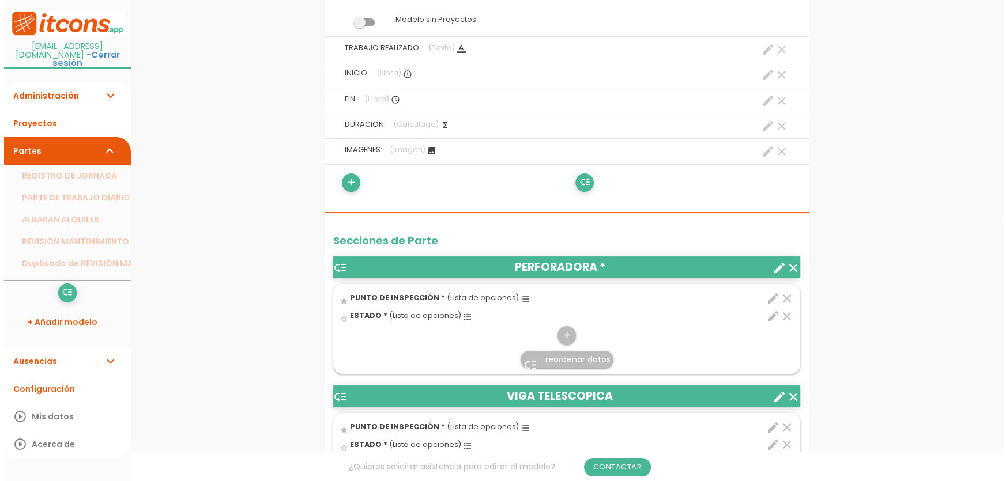
scroll to position [0, 0]
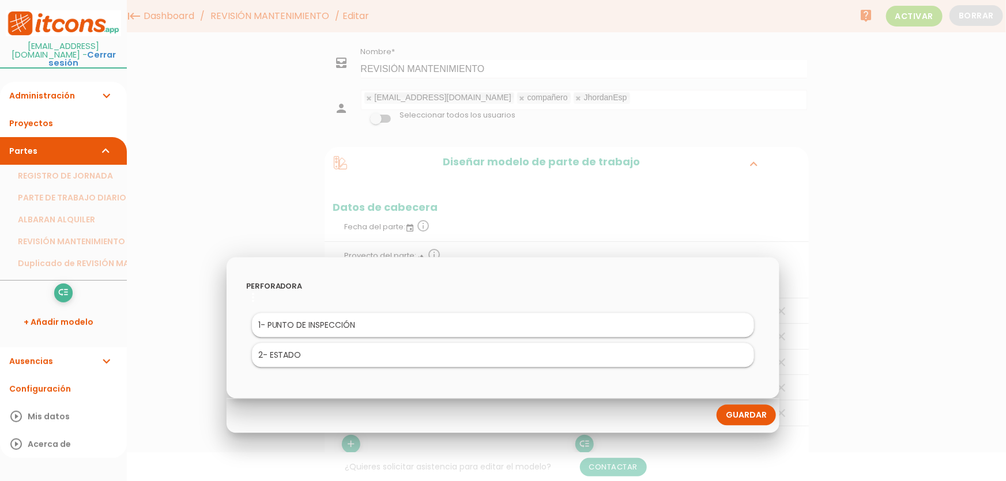
drag, startPoint x: 666, startPoint y: 409, endPoint x: 674, endPoint y: 409, distance: 8.7
click at [666, 409] on div "Guardar" at bounding box center [503, 416] width 553 height 35
click at [731, 417] on link "Guardar" at bounding box center [746, 415] width 59 height 21
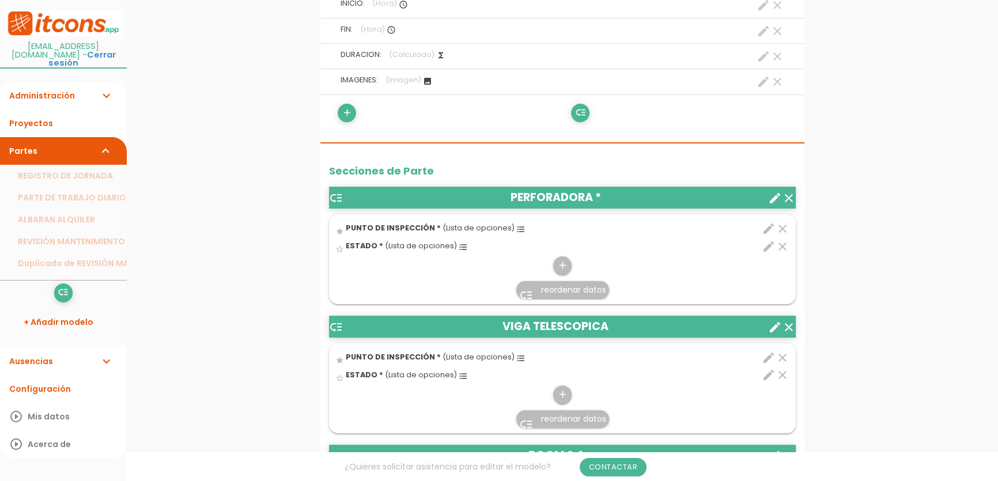
scroll to position [349, 0]
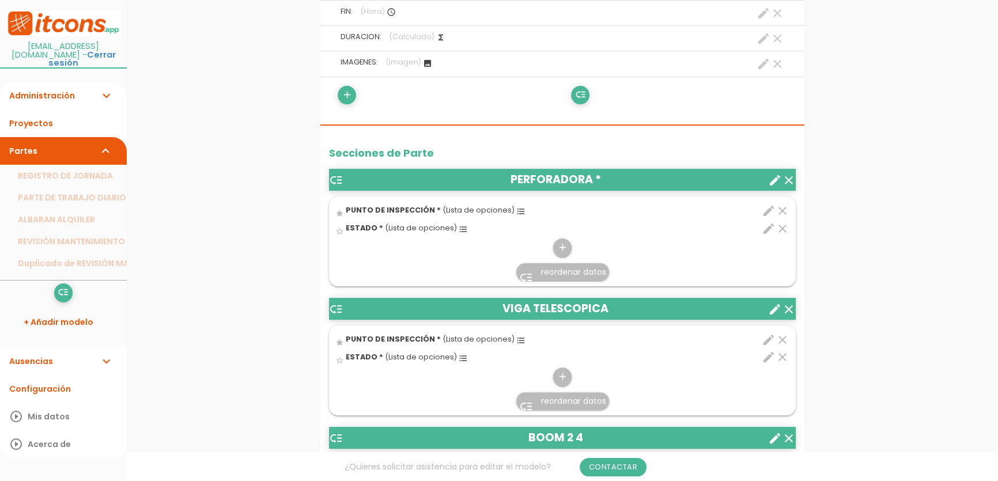
click at [404, 228] on span "(Lista de opciones)" at bounding box center [421, 228] width 72 height 10
click at [0, 0] on input "star_border" at bounding box center [0, 0] width 0 height 0
click at [421, 210] on span "PUNTO DE INSPECCIÓN *" at bounding box center [393, 210] width 95 height 10
click at [0, 0] on input "star_border" at bounding box center [0, 0] width 0 height 0
click at [570, 273] on span "reordenar datos" at bounding box center [573, 272] width 65 height 12
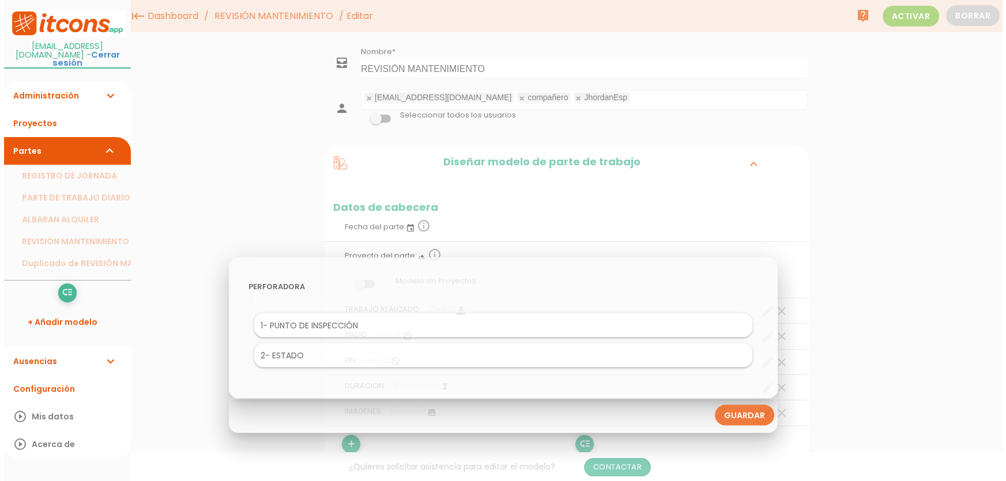
scroll to position [0, 0]
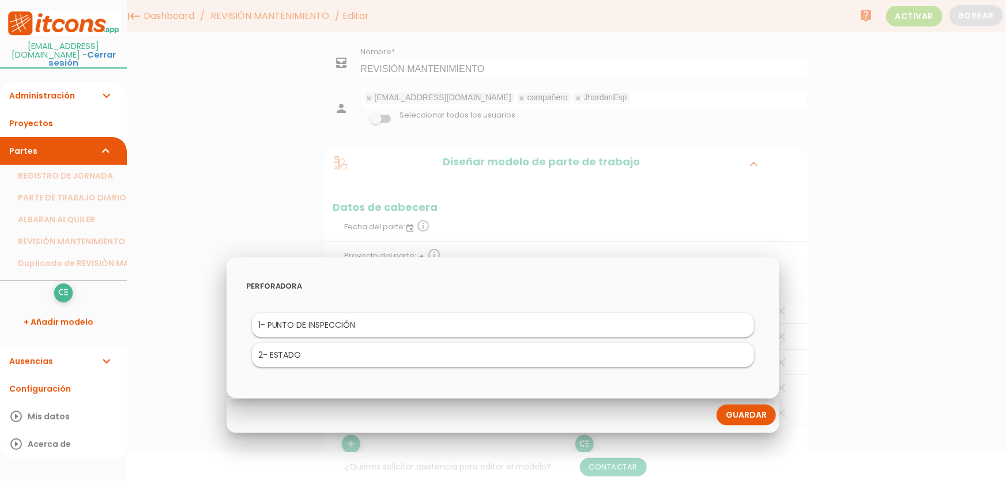
click at [744, 424] on link "Guardar" at bounding box center [746, 415] width 59 height 21
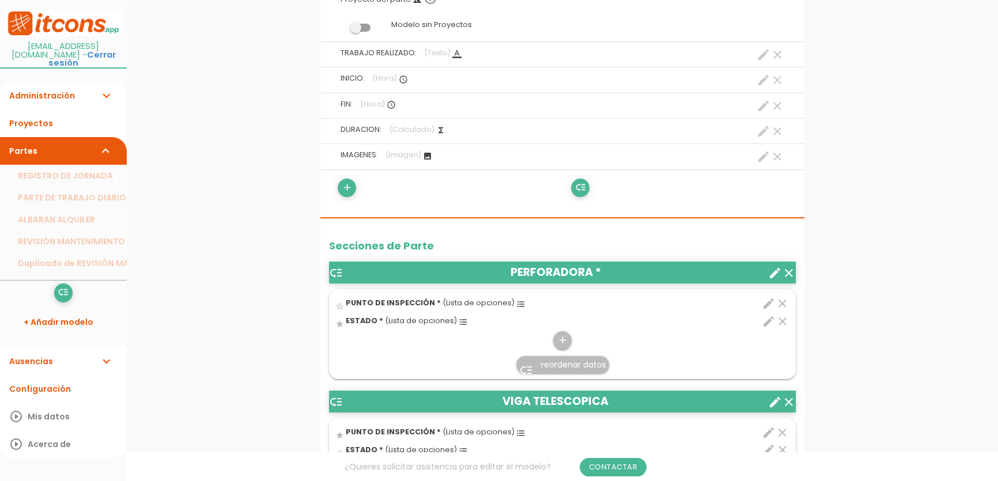
scroll to position [436, 0]
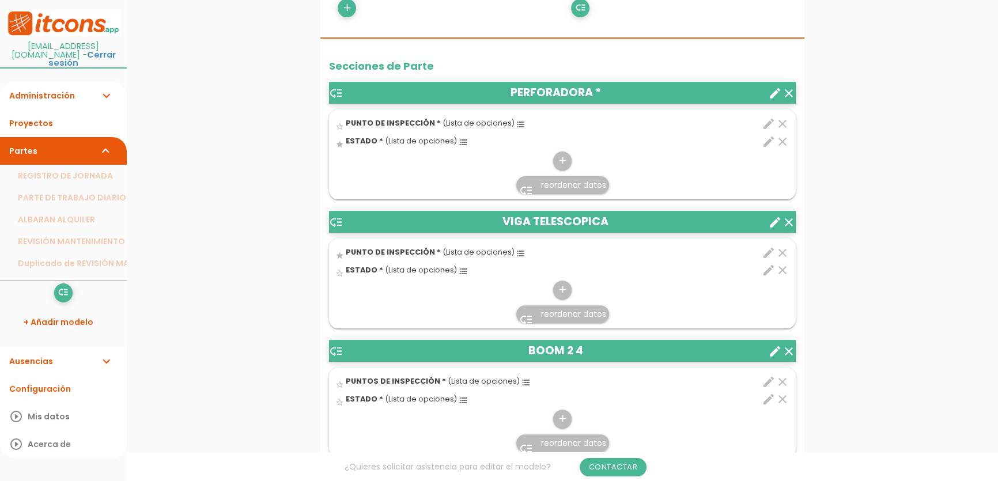
click at [404, 137] on span "(Lista de opciones)" at bounding box center [421, 141] width 72 height 10
click at [0, 0] on input "star" at bounding box center [0, 0] width 0 height 0
click at [557, 186] on span "reordenar datos" at bounding box center [573, 185] width 65 height 12
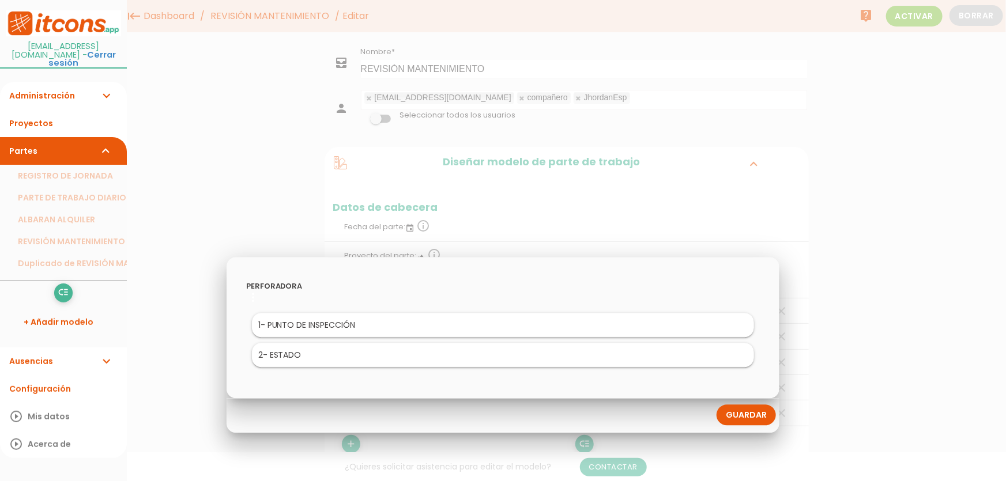
click at [291, 324] on li "1 - PUNTO DE INSPECCIÓN" at bounding box center [503, 326] width 503 height 24
click at [377, 336] on li "1 - PUNTO DE INSPECCIÓN" at bounding box center [503, 326] width 503 height 24
click at [364, 328] on li "1 - PUNTO DE INSPECCIÓN" at bounding box center [503, 326] width 503 height 24
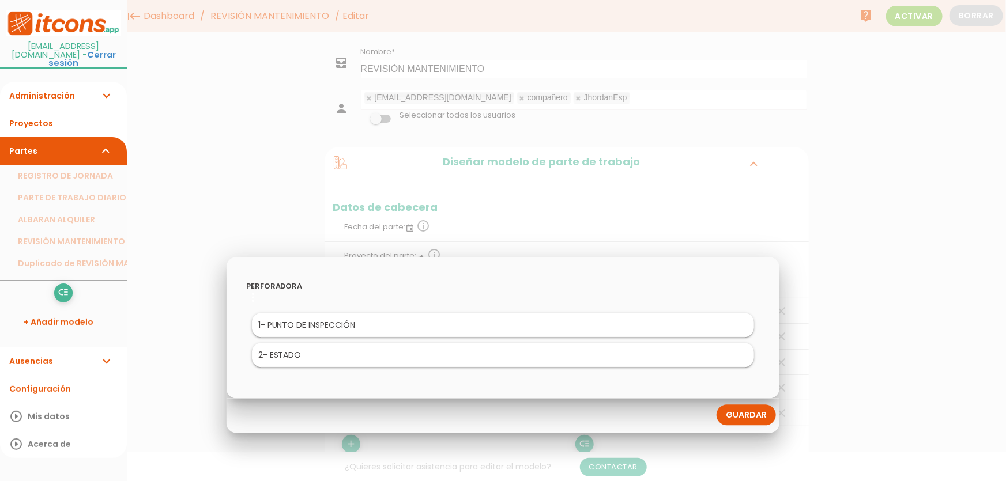
click at [352, 356] on li "2 - ESTADO" at bounding box center [503, 356] width 503 height 24
click at [431, 379] on div "PERFORADORA Research Strategy Inspiration Execution 1 - PUNTO DE INSPECCIÓN 2 -…" at bounding box center [503, 327] width 553 height 141
click at [710, 433] on div "Guardar" at bounding box center [503, 416] width 553 height 35
click at [741, 415] on link "Guardar" at bounding box center [746, 415] width 59 height 21
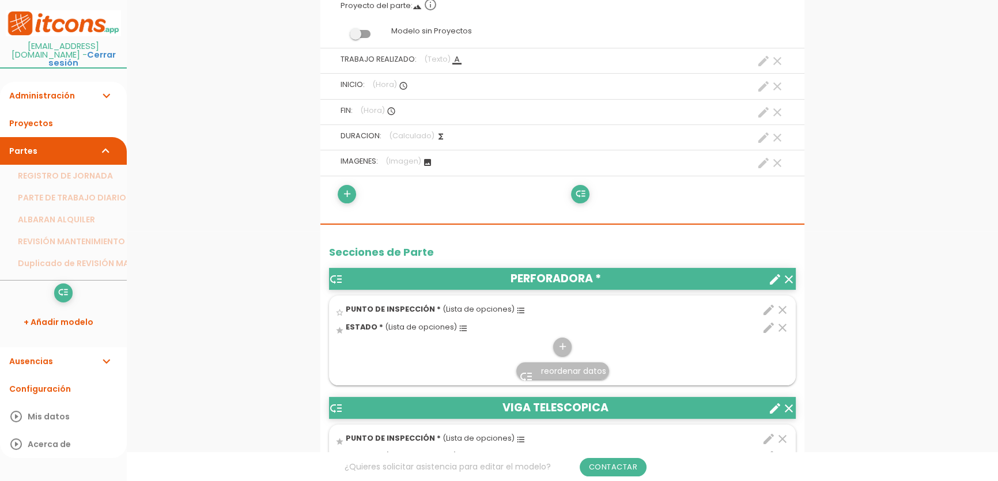
scroll to position [262, 0]
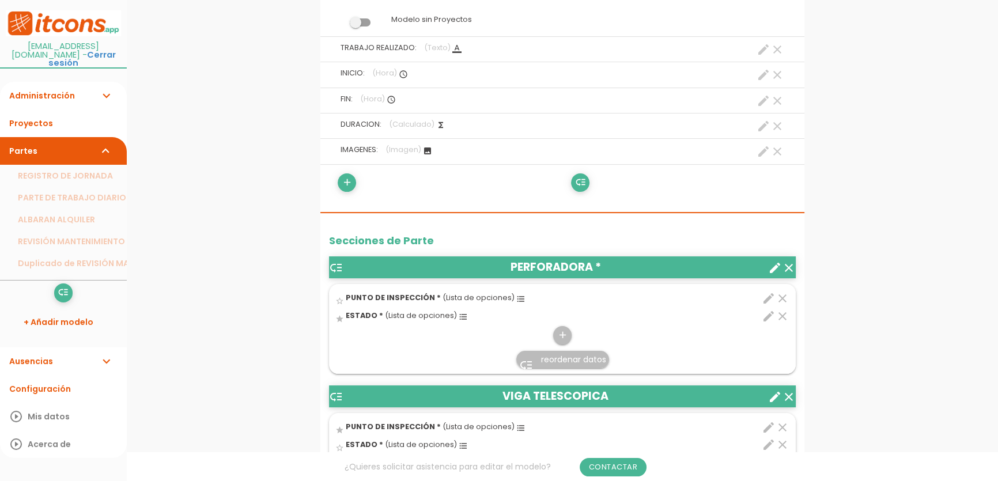
click at [767, 300] on icon "edit" at bounding box center [769, 299] width 14 height 14
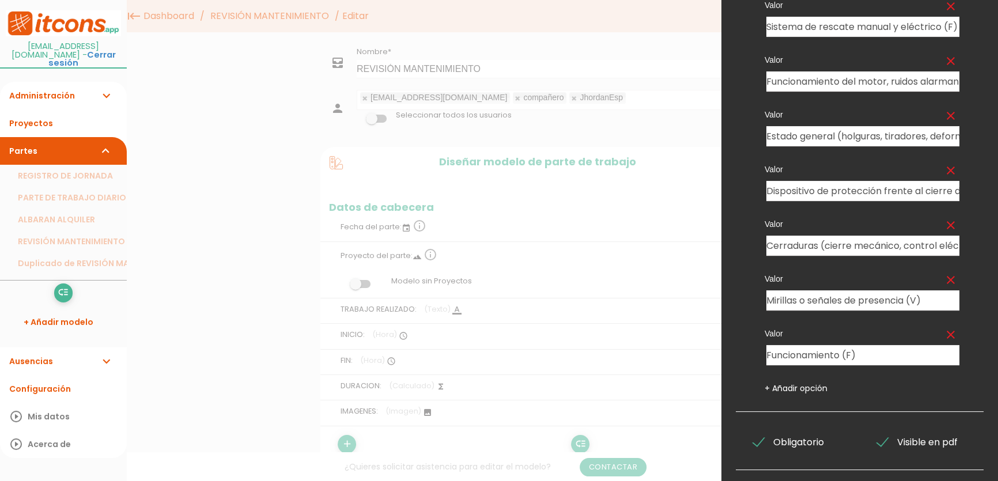
scroll to position [232, 0]
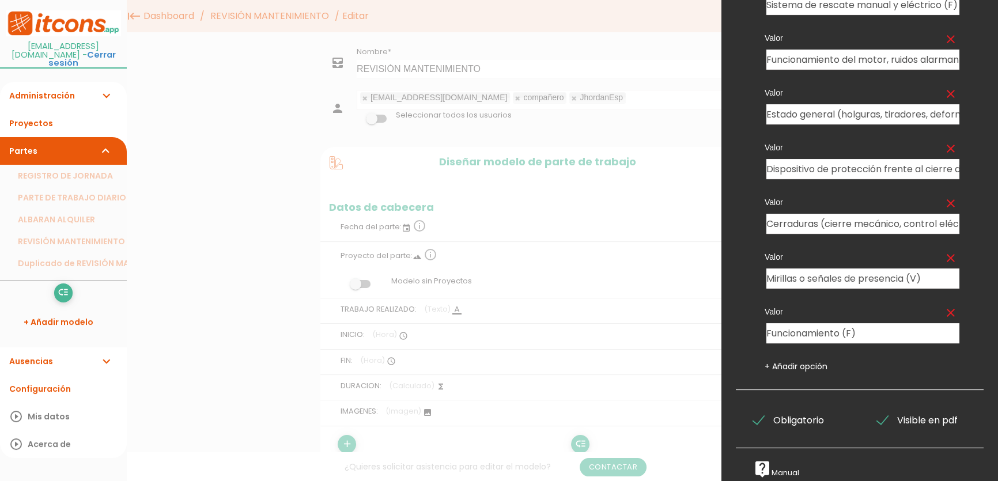
click at [669, 310] on div at bounding box center [499, 181] width 998 height 602
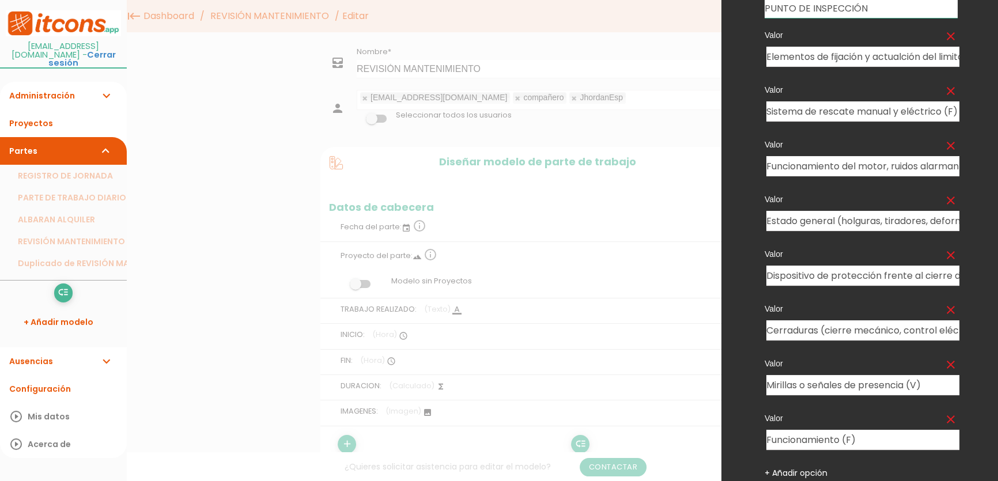
scroll to position [0, 0]
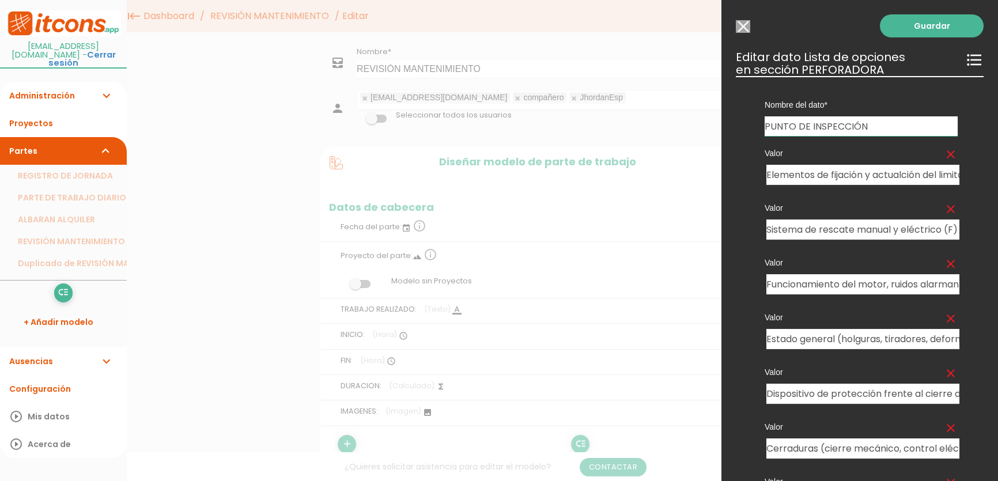
click at [750, 26] on div "Guardar ESCOGE EL TIPO DE DATO looks_one NÚMERO format_color_text TEXTO access_…" at bounding box center [860, 240] width 277 height 481
click at [744, 28] on input "Seleccionar todos los usuarios" at bounding box center [743, 26] width 14 height 13
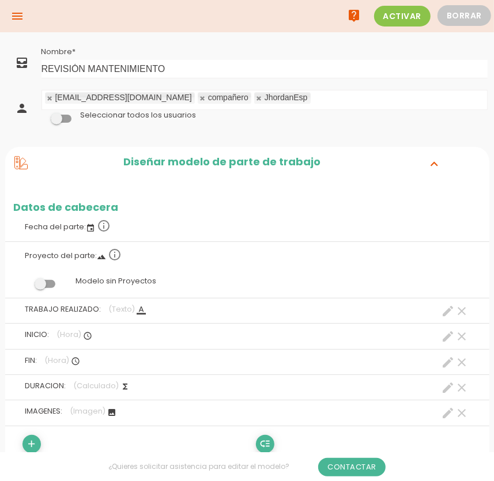
click at [435, 172] on div "Diseñar modelo de parte de trabajo expand_more" at bounding box center [247, 163] width 484 height 33
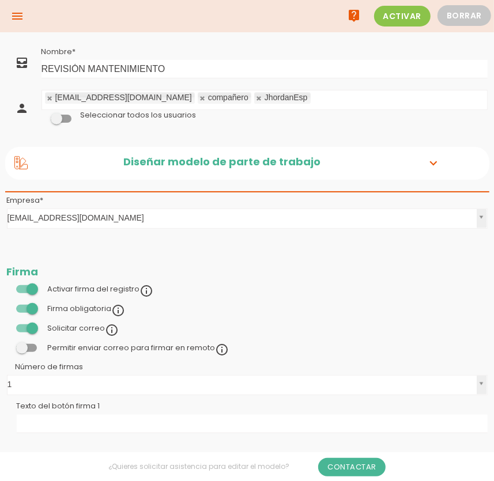
click at [435, 167] on icon "expand_more" at bounding box center [434, 163] width 18 height 15
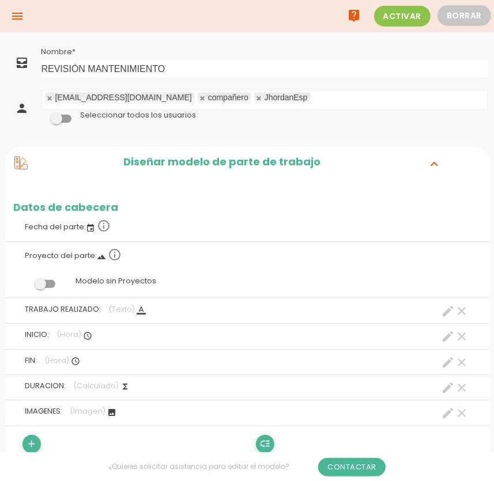
click at [199, 100] on link at bounding box center [202, 98] width 7 height 7
click at [279, 138] on td at bounding box center [265, 138] width 450 height 6
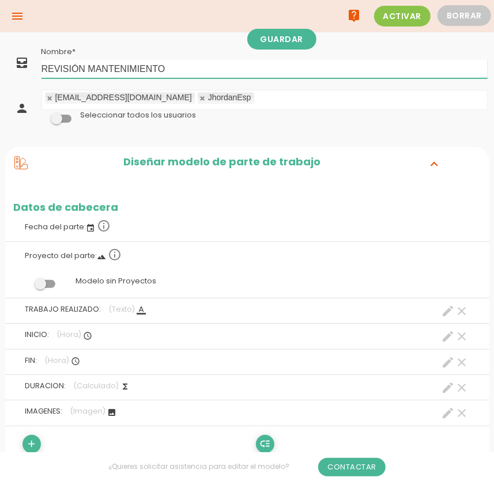
click at [209, 69] on input "REVISIÓN MANTENIMIENTO" at bounding box center [265, 69] width 446 height 18
